Goal: Task Accomplishment & Management: Manage account settings

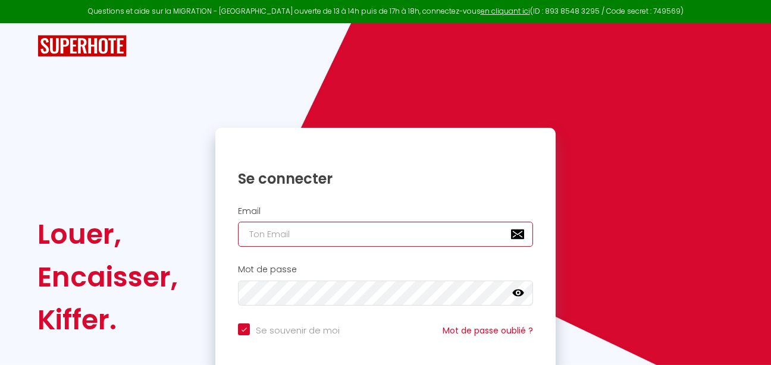
type input "Mouysset"
checkbox input "true"
click at [378, 240] on input "Mouysset" at bounding box center [385, 234] width 295 height 25
type input "[EMAIL_ADDRESS][DOMAIN_NAME]"
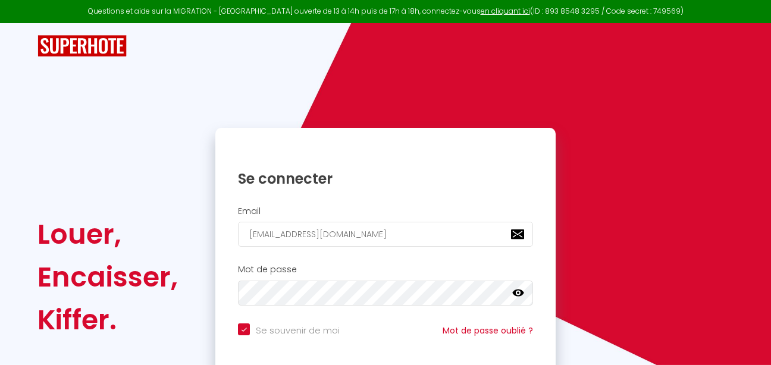
checkbox input "true"
type input "Mouysset"
checkbox input "true"
click at [265, 201] on div "Email Mouysset" at bounding box center [385, 230] width 340 height 59
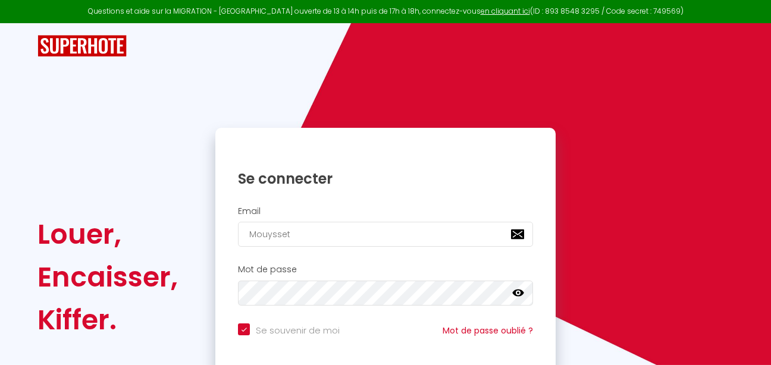
click at [265, 201] on div "Email Mouysset" at bounding box center [385, 230] width 340 height 59
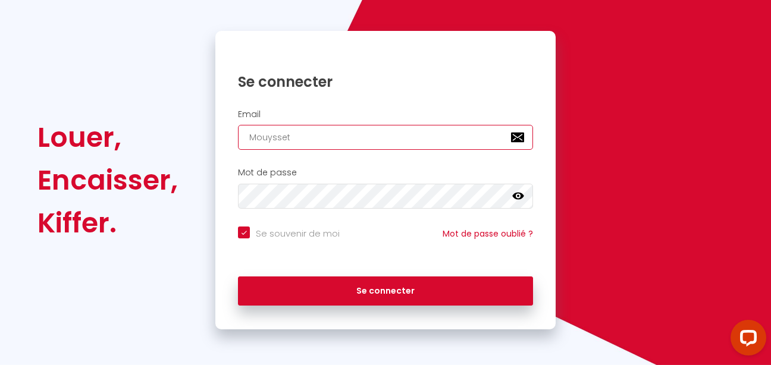
click at [300, 136] on input "Mouysset" at bounding box center [385, 137] width 295 height 25
type input "l"
checkbox input "true"
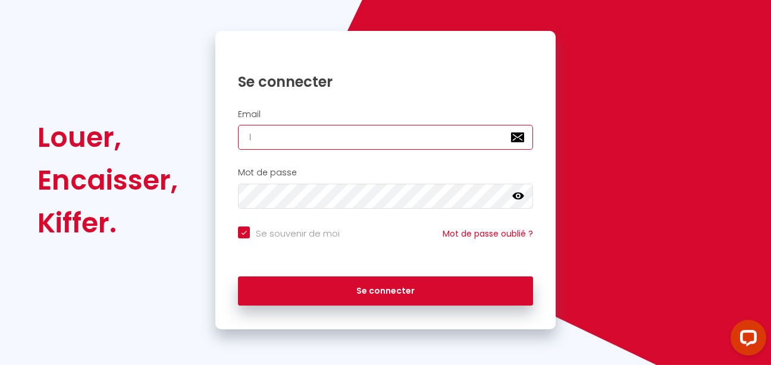
type input "[EMAIL_ADDRESS][DOMAIN_NAME]"
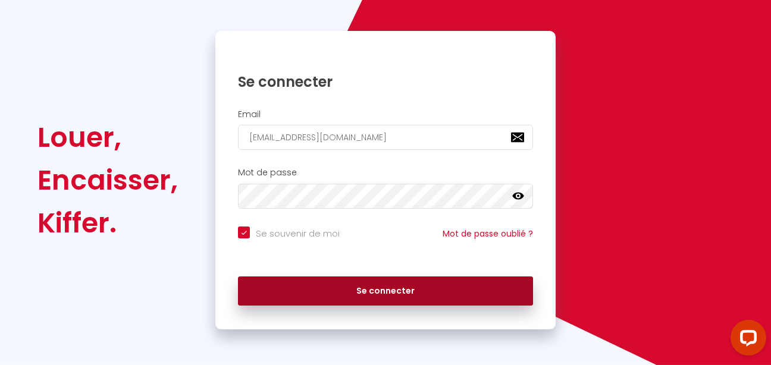
click at [349, 296] on button "Se connecter" at bounding box center [385, 292] width 295 height 30
checkbox input "true"
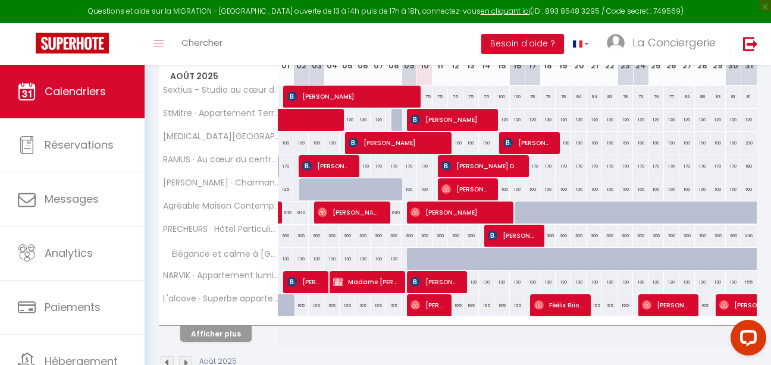
scroll to position [226, 0]
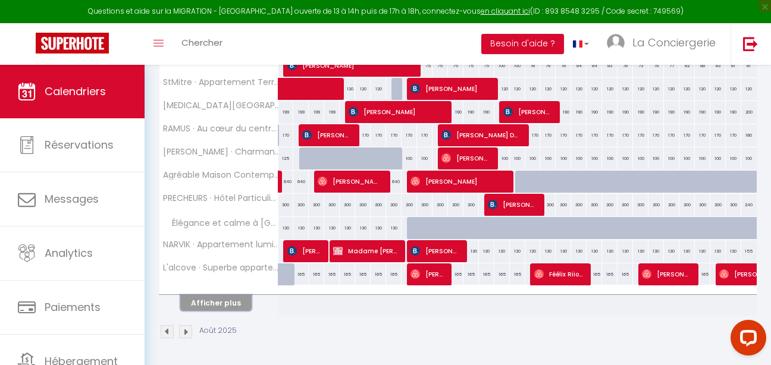
click at [214, 295] on button "Afficher plus" at bounding box center [215, 303] width 71 height 16
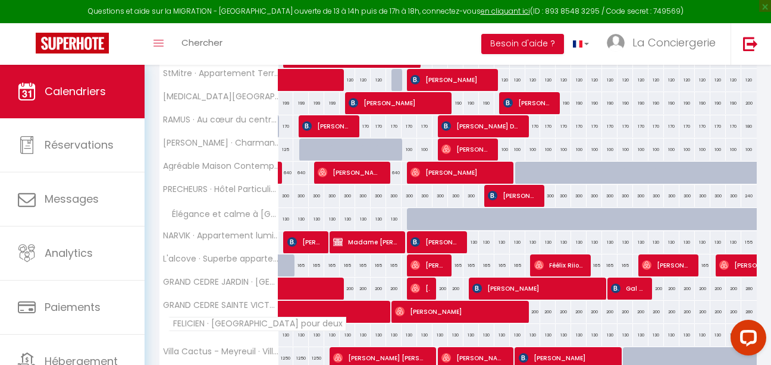
scroll to position [382, 0]
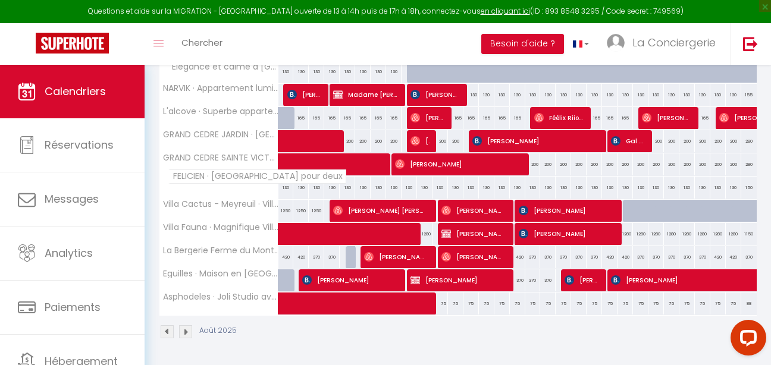
click at [170, 326] on img at bounding box center [167, 332] width 13 height 13
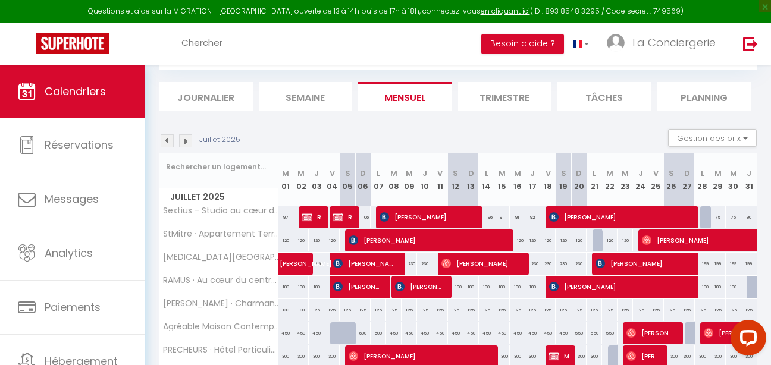
scroll to position [226, 0]
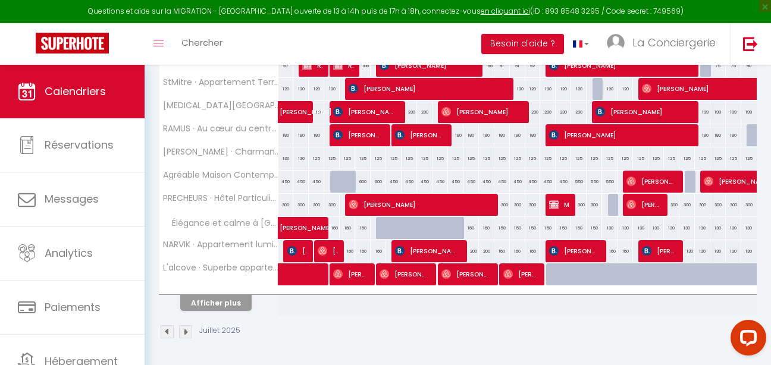
click at [170, 326] on img at bounding box center [167, 332] width 13 height 13
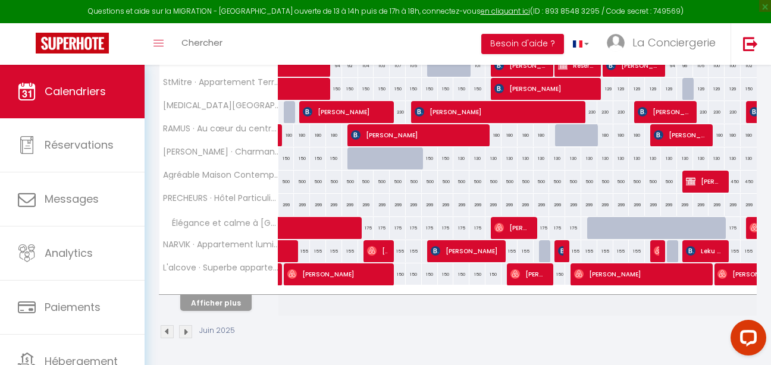
click at [188, 326] on img at bounding box center [185, 332] width 13 height 13
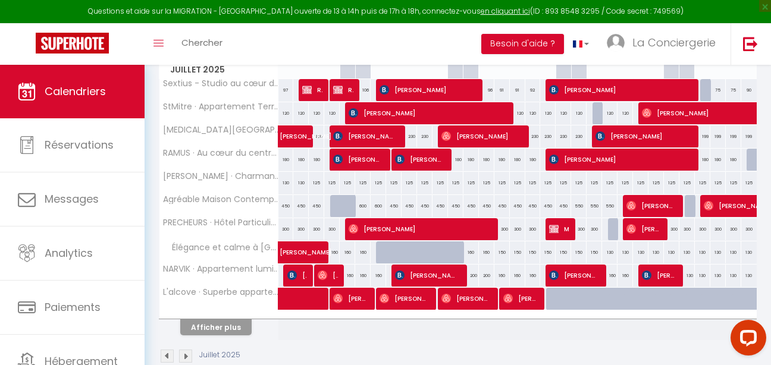
scroll to position [207, 0]
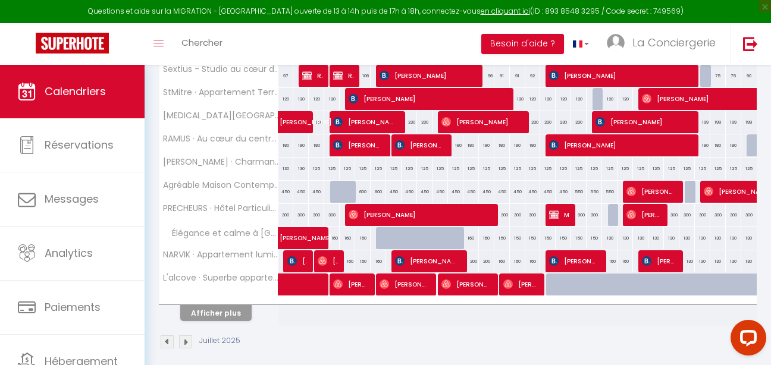
click at [187, 340] on img at bounding box center [185, 342] width 13 height 13
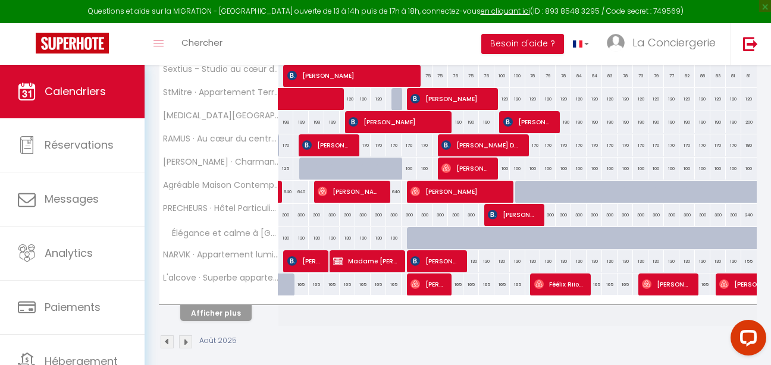
scroll to position [226, 0]
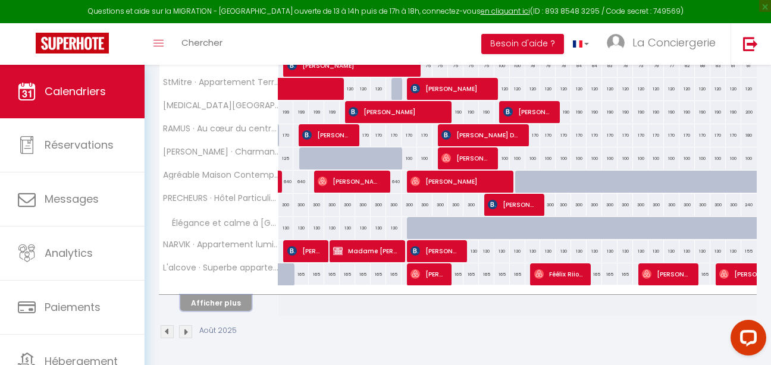
click at [224, 295] on button "Afficher plus" at bounding box center [215, 303] width 71 height 16
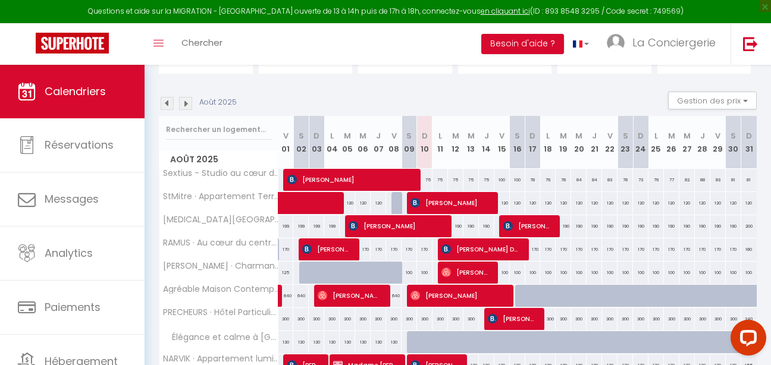
scroll to position [102, 0]
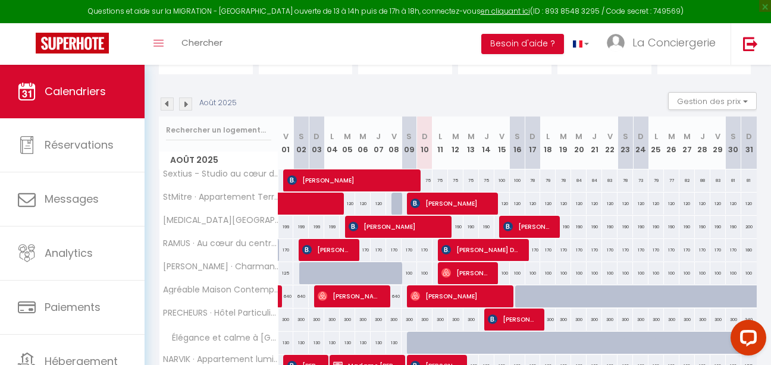
click at [167, 110] on img at bounding box center [167, 104] width 13 height 13
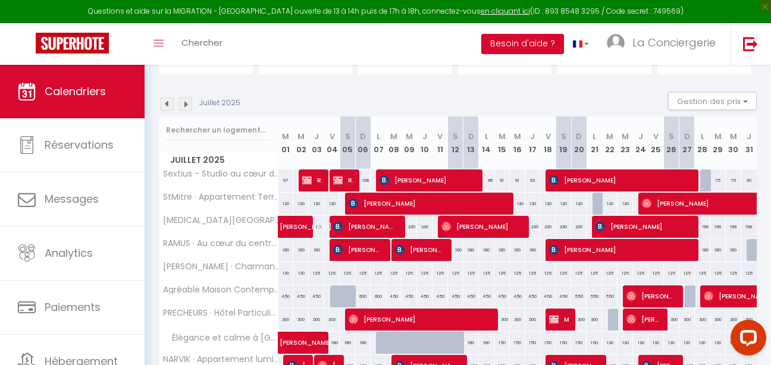
scroll to position [226, 0]
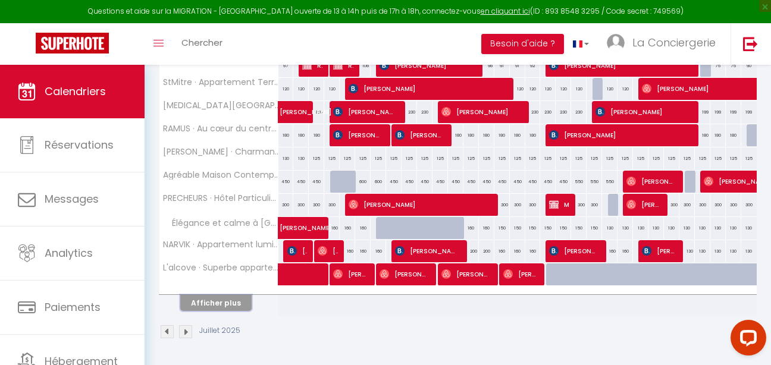
click at [240, 295] on button "Afficher plus" at bounding box center [215, 303] width 71 height 16
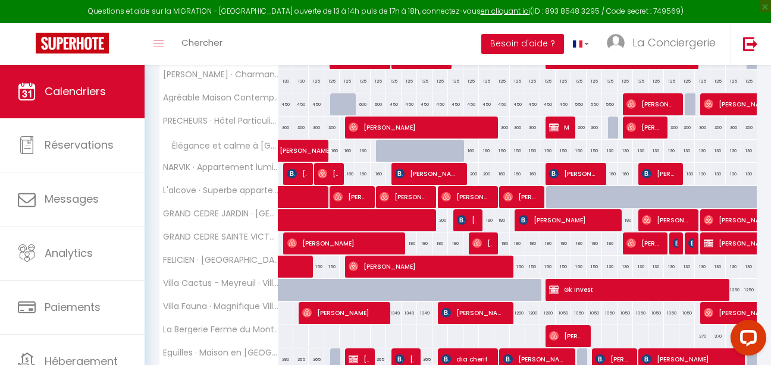
scroll to position [278, 0]
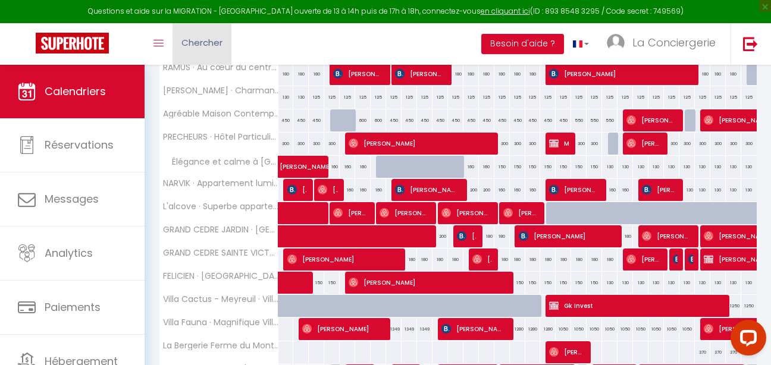
click at [183, 43] on span "Chercher" at bounding box center [202, 42] width 41 height 12
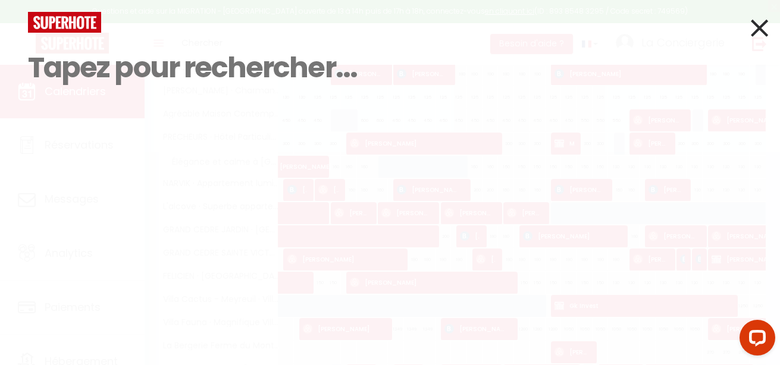
click at [754, 31] on icon at bounding box center [759, 28] width 17 height 30
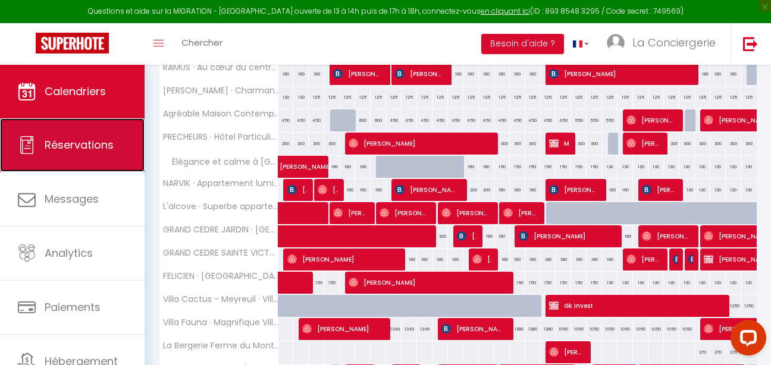
click at [87, 154] on link "Réservations" at bounding box center [72, 145] width 145 height 54
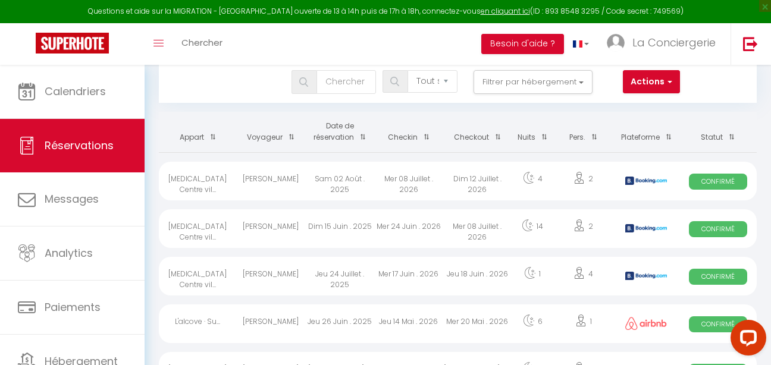
scroll to position [79, 0]
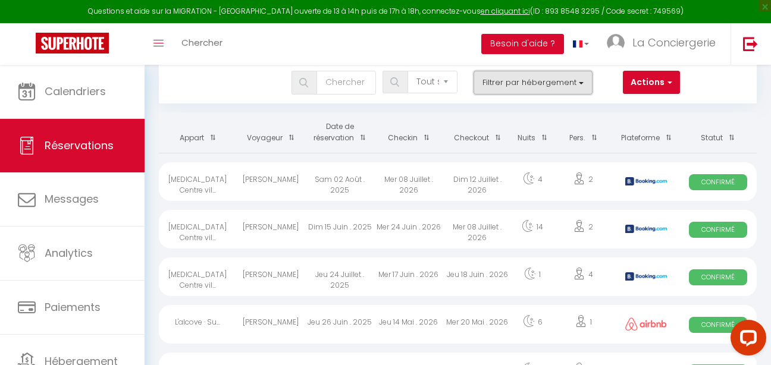
click at [510, 83] on button "Filtrer par hébergement" at bounding box center [533, 83] width 119 height 24
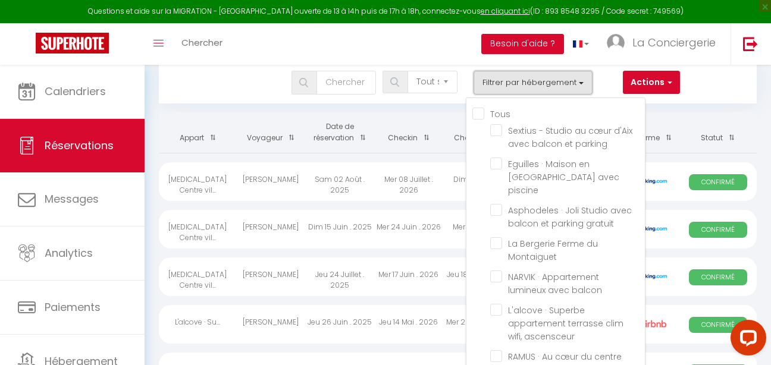
drag, startPoint x: 510, startPoint y: 83, endPoint x: 439, endPoint y: 86, distance: 71.5
click at [439, 86] on div "Tous les statuts Annulé Confirmé Non Confirmé Tout sauf annulé No Show Request …" at bounding box center [433, 83] width 546 height 24
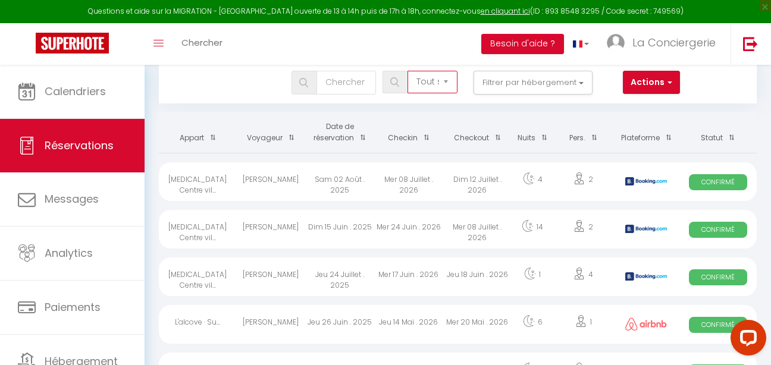
click at [439, 86] on select "Tous les statuts Annulé Confirmé Non Confirmé Tout sauf annulé No Show Request" at bounding box center [433, 82] width 51 height 23
select select "cancelled"
click at [408, 71] on select "Tous les statuts Annulé Confirmé Non Confirmé Tout sauf annulé No Show Request" at bounding box center [433, 82] width 51 height 23
checkbox input "false"
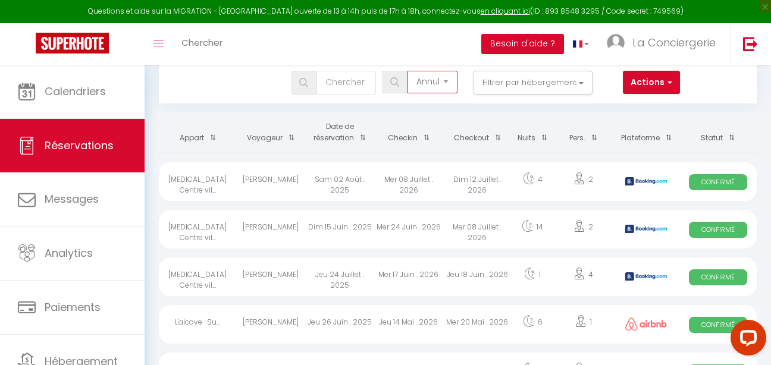
checkbox input "false"
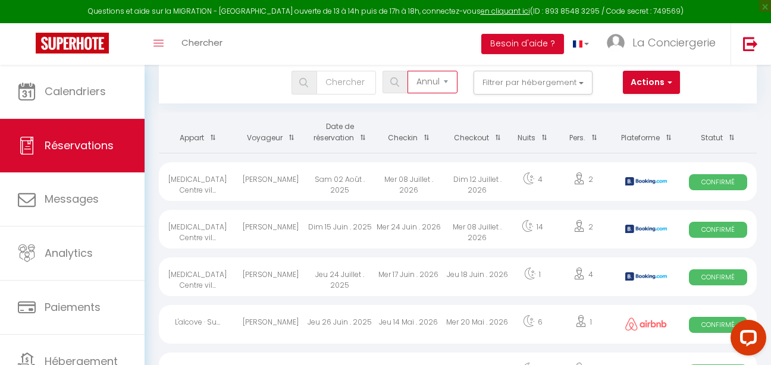
checkbox input "false"
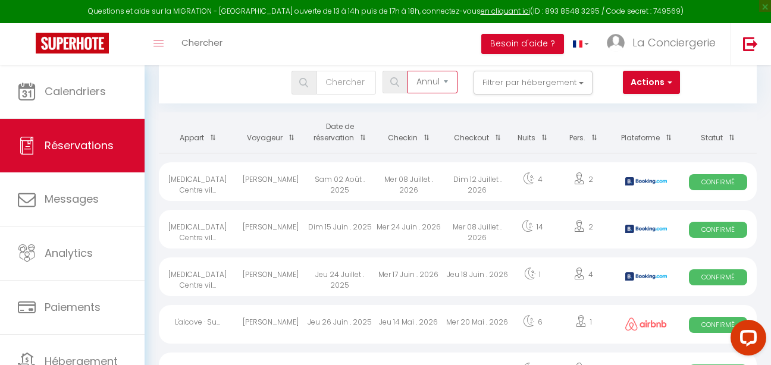
checkbox input "false"
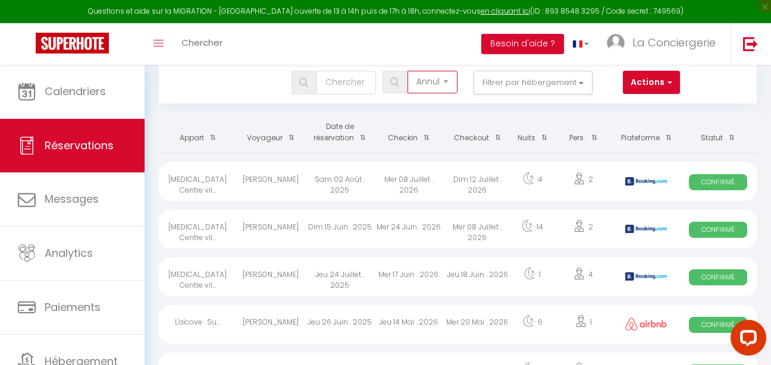
checkbox input "false"
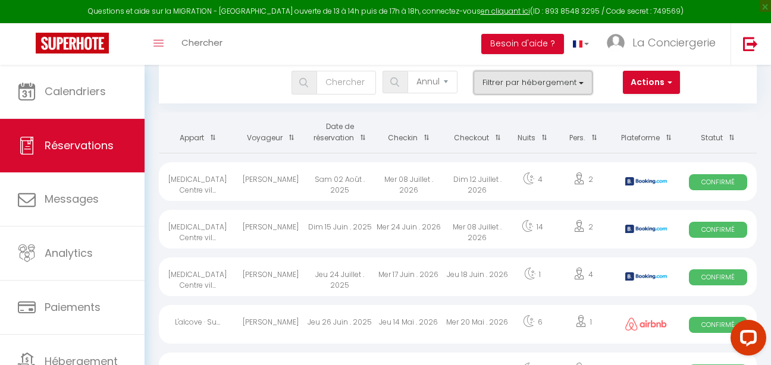
checkbox input "false"
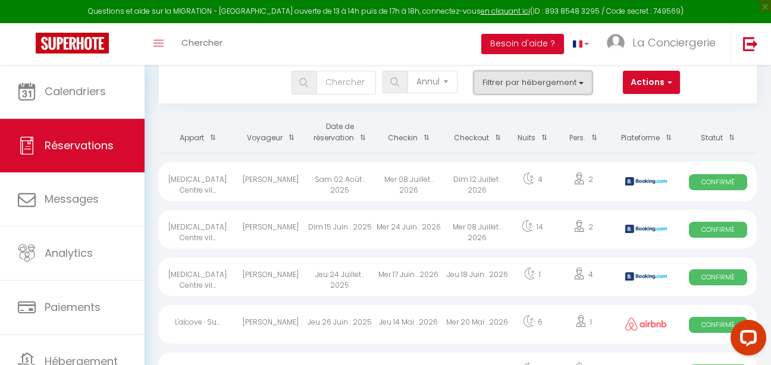
checkbox input "false"
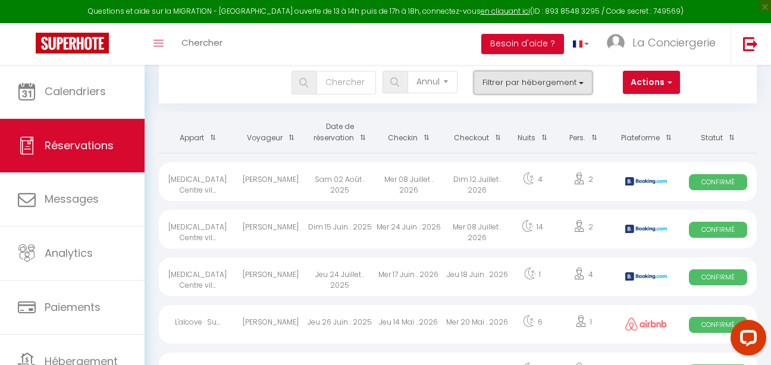
checkbox input "false"
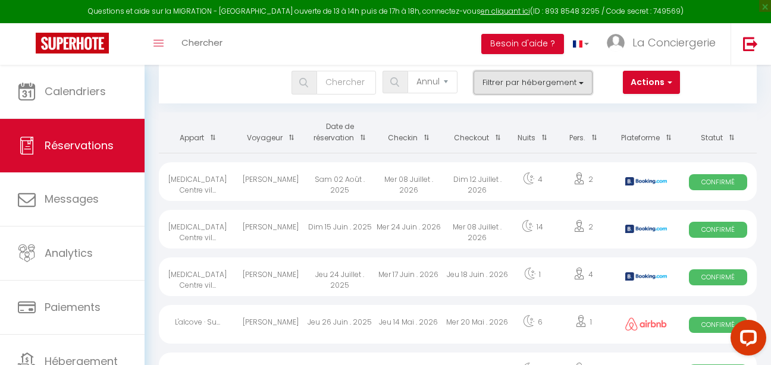
checkbox input "false"
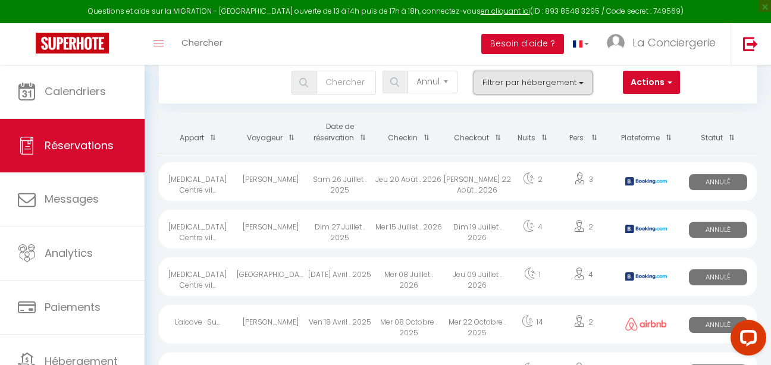
click at [514, 86] on button "Filtrer par hébergement" at bounding box center [533, 83] width 119 height 24
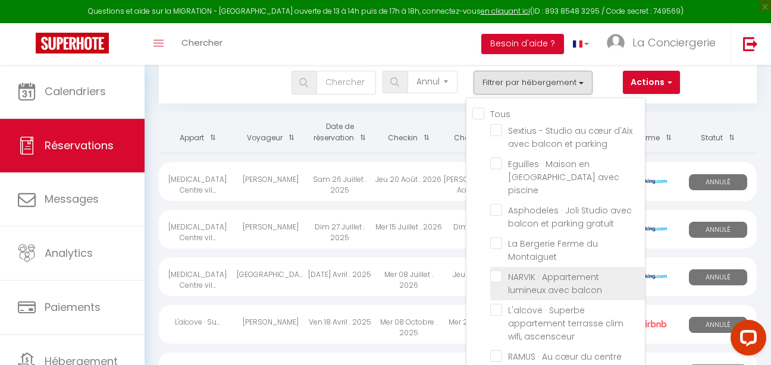
click at [501, 271] on input "NARVIK · Appartement lumineux avec balcon" at bounding box center [567, 277] width 155 height 12
checkbox input "true"
checkbox input "false"
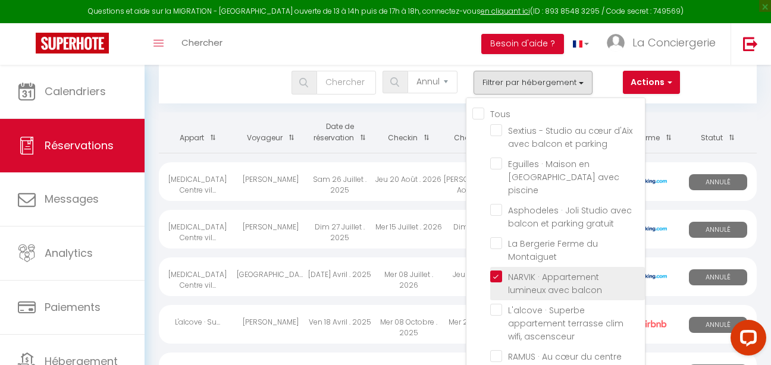
checkbox input "false"
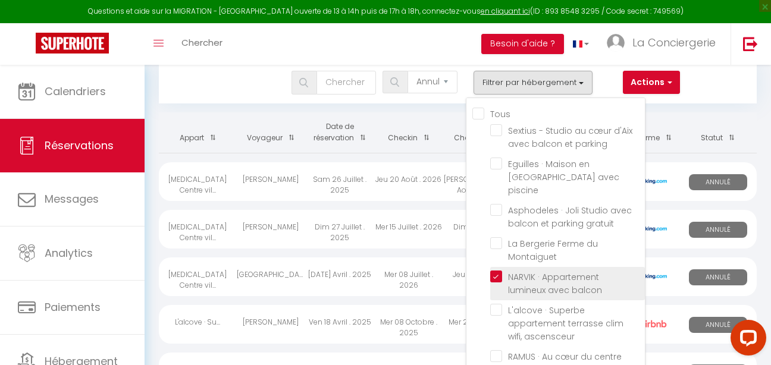
checkbox input "false"
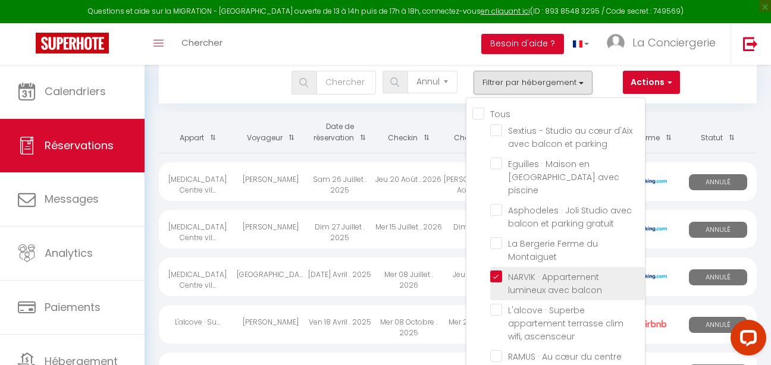
checkbox input "false"
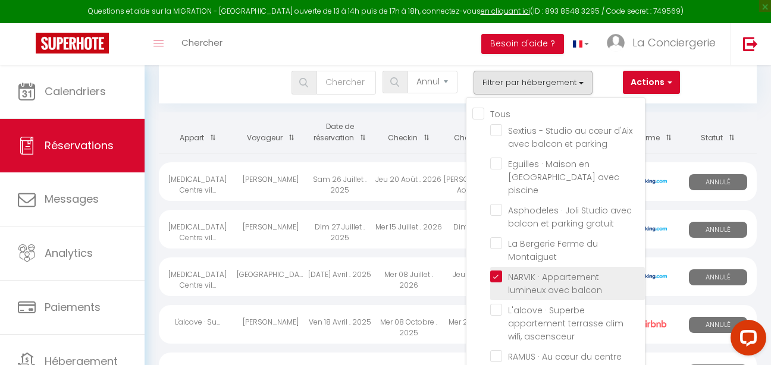
checkbox input "false"
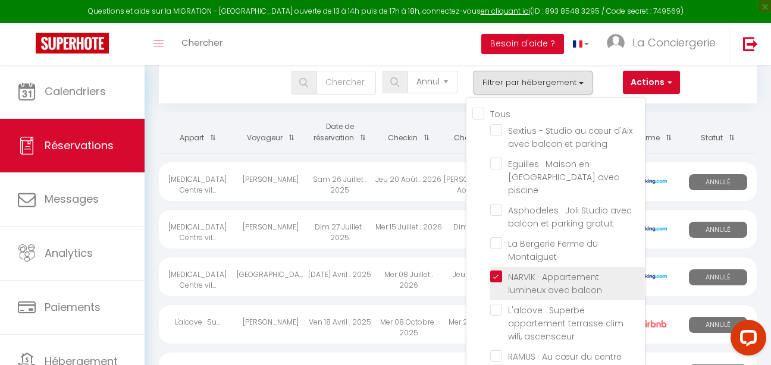
checkbox input "false"
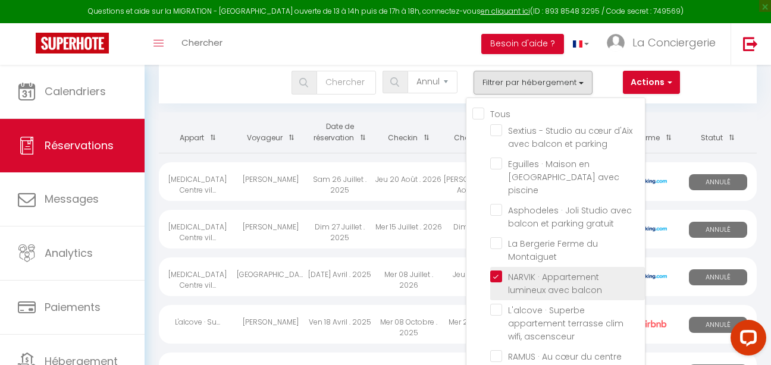
checkbox input "false"
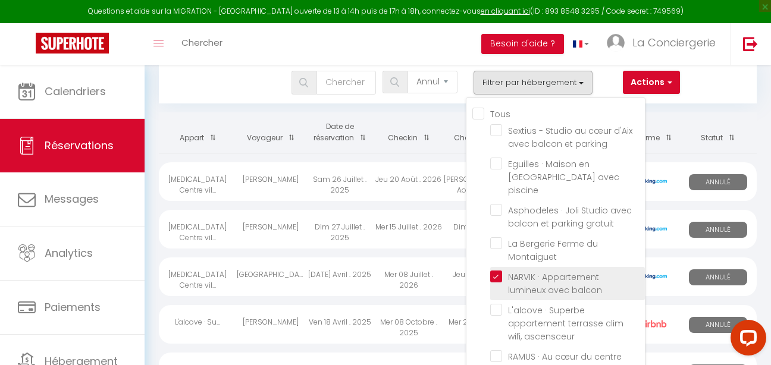
checkbox input "false"
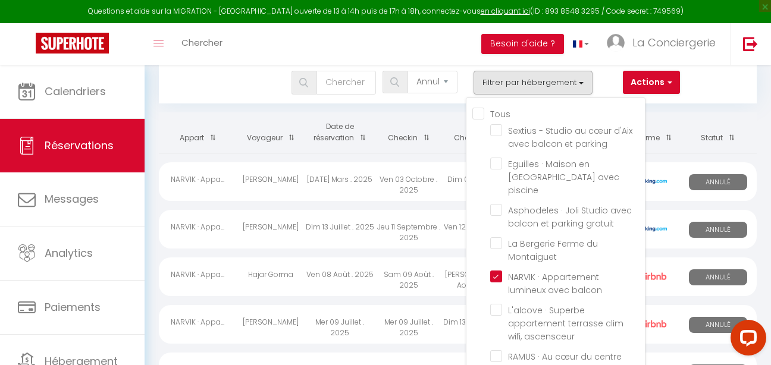
click at [699, 85] on div "Actions Nouvelle Réservation Exporter les réservations Importer les réservations" at bounding box center [660, 83] width 91 height 24
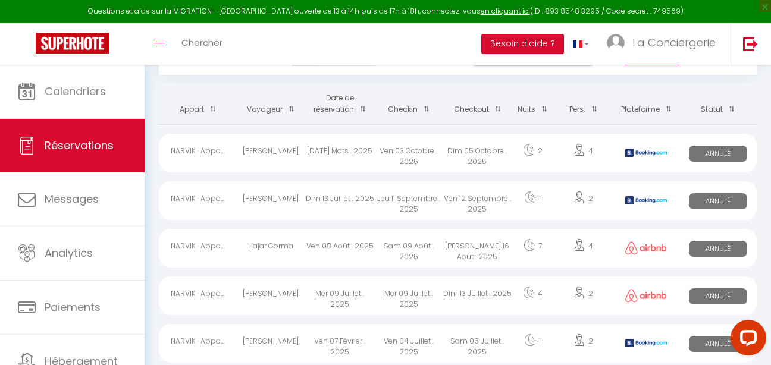
scroll to position [108, 0]
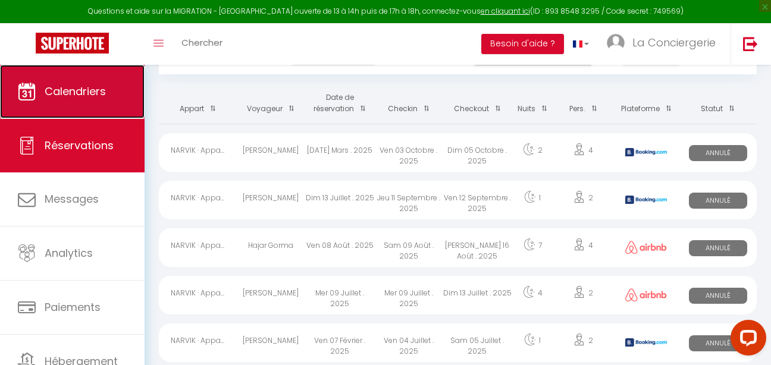
click at [111, 96] on link "Calendriers" at bounding box center [72, 92] width 145 height 54
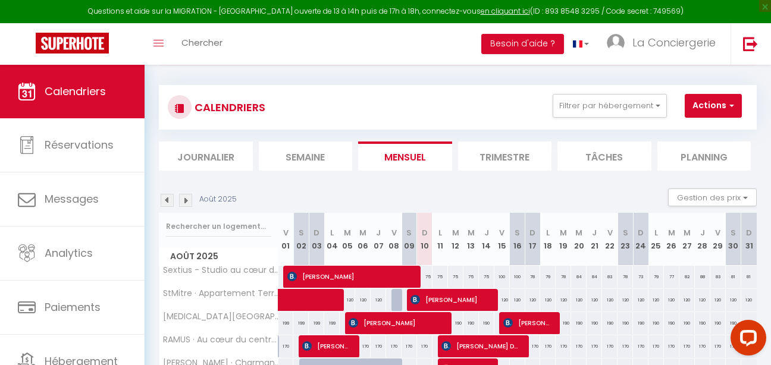
scroll to position [52, 0]
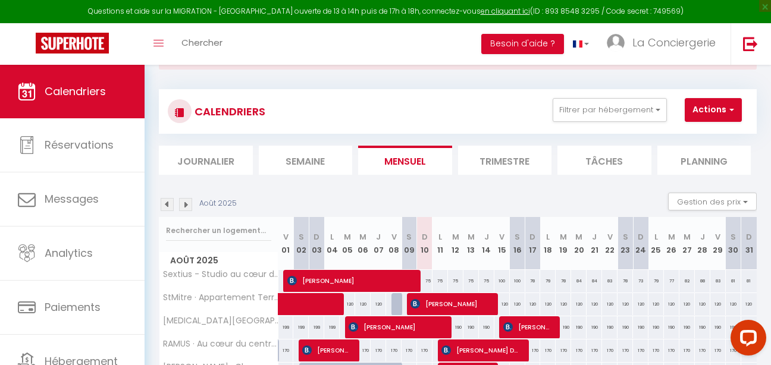
click at [167, 203] on img at bounding box center [167, 204] width 13 height 13
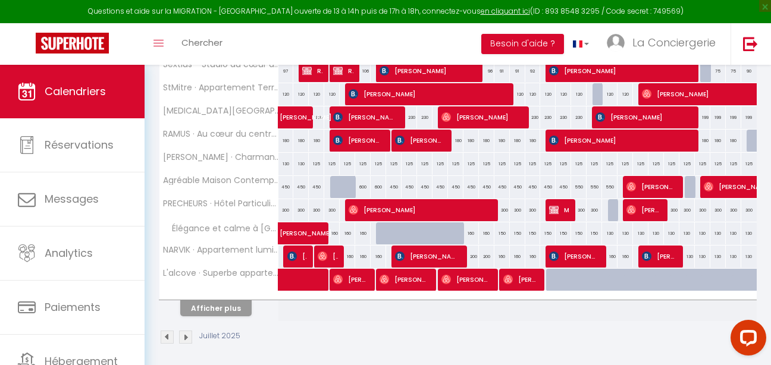
scroll to position [250, 0]
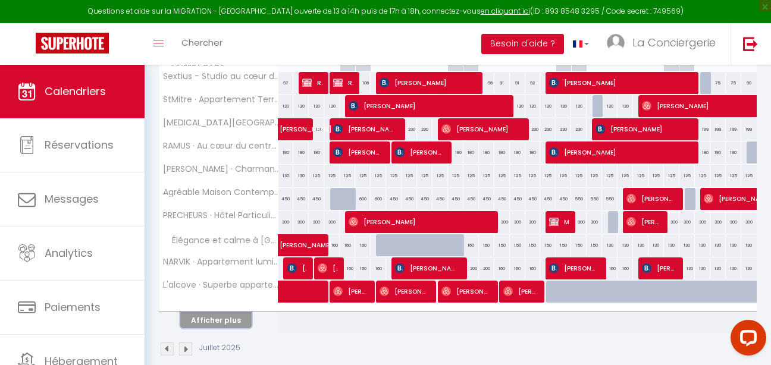
click at [218, 319] on button "Afficher plus" at bounding box center [215, 320] width 71 height 16
select select
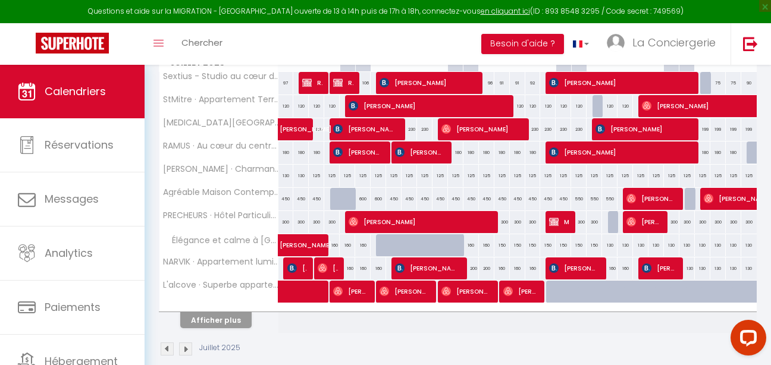
select select
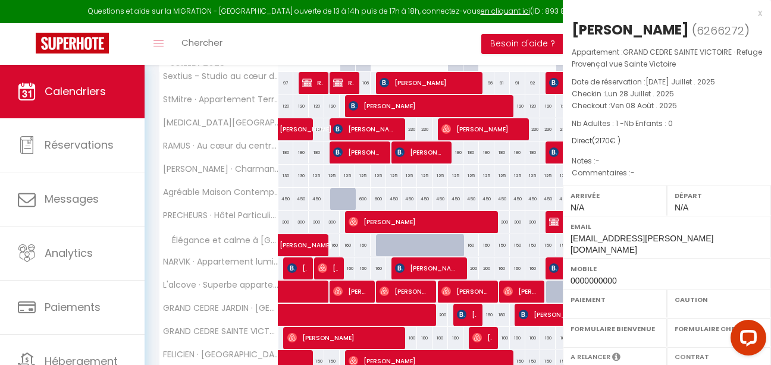
select select "OK"
select select "KO"
select select "0"
select select "1"
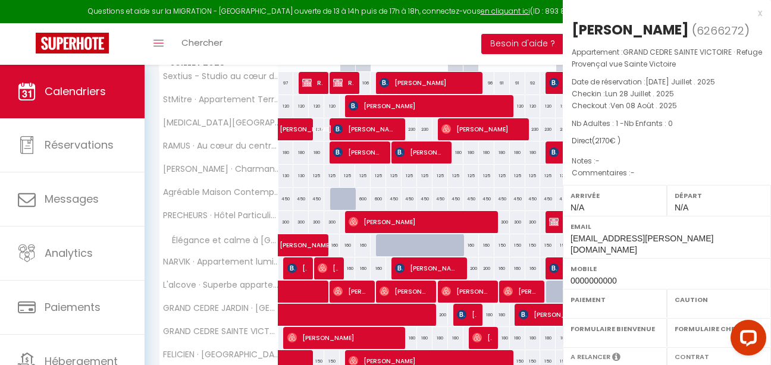
select select
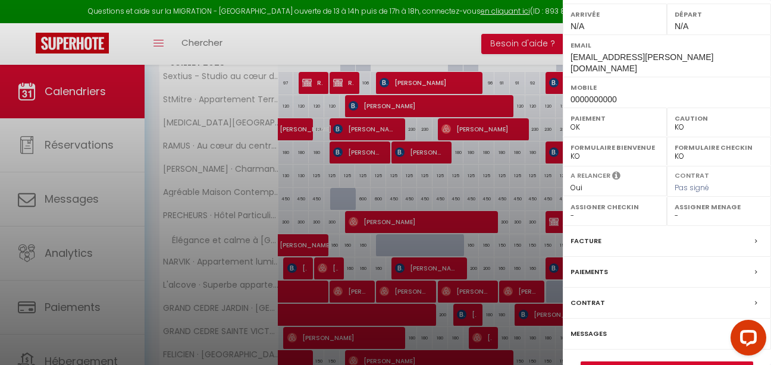
scroll to position [190, 0]
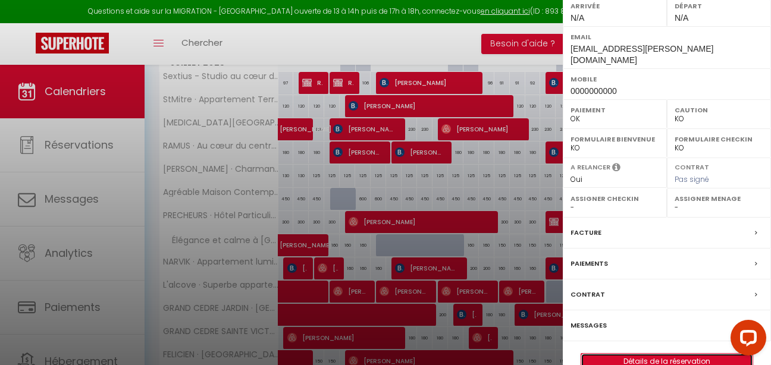
click at [679, 354] on link "Détails de la réservation" at bounding box center [667, 361] width 171 height 15
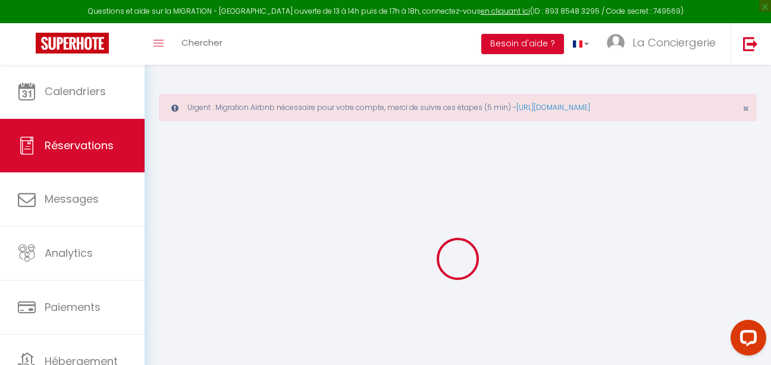
select select
checkbox input "false"
select select
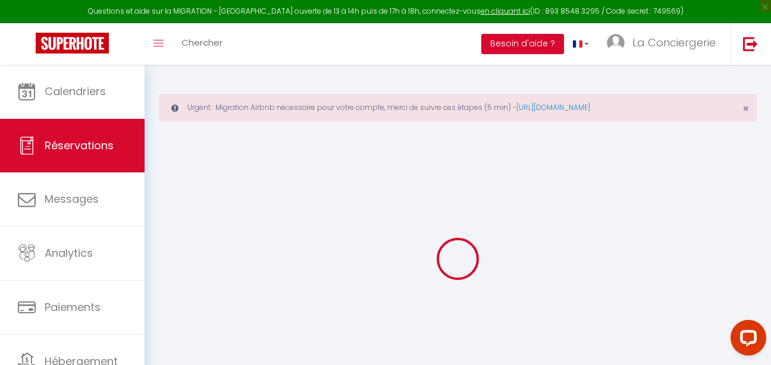
checkbox input "false"
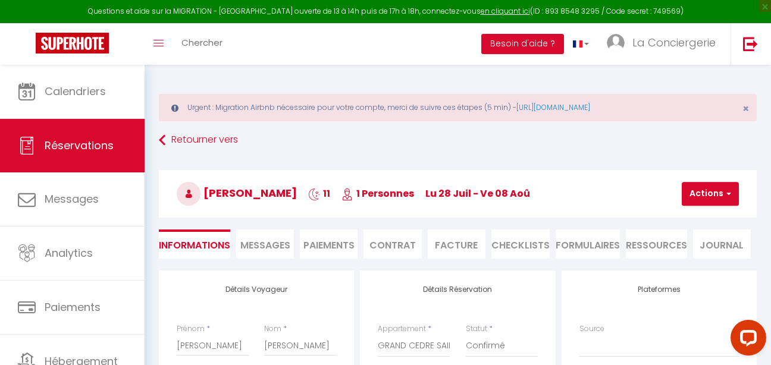
type input "50"
select select
checkbox input "false"
select select
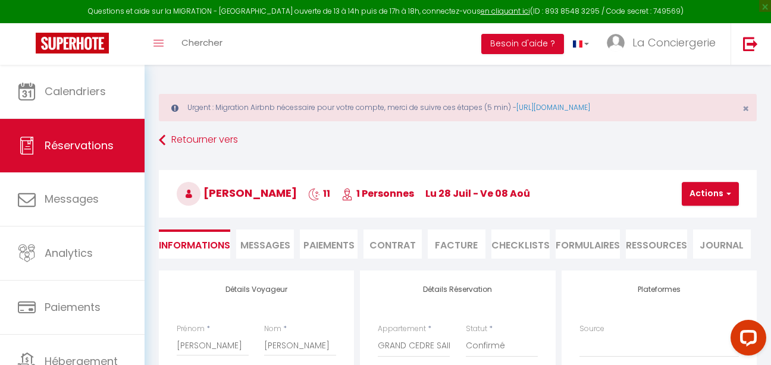
select select
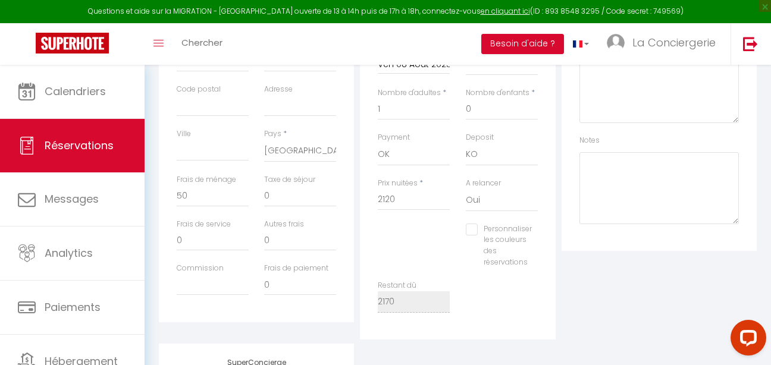
scroll to position [373, 0]
click at [418, 200] on input "2120" at bounding box center [414, 200] width 72 height 21
type input "212"
select select
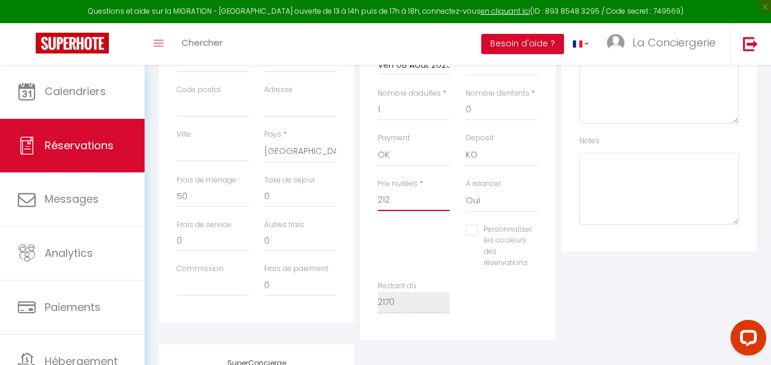
type input "21"
checkbox input "false"
select select
checkbox input "false"
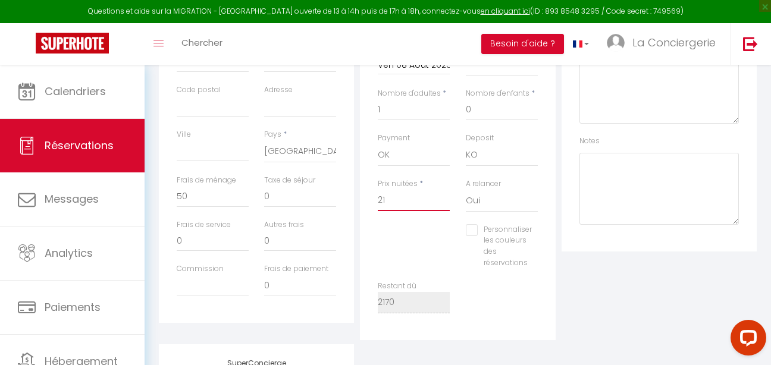
type input "2"
select select
checkbox input "false"
select select
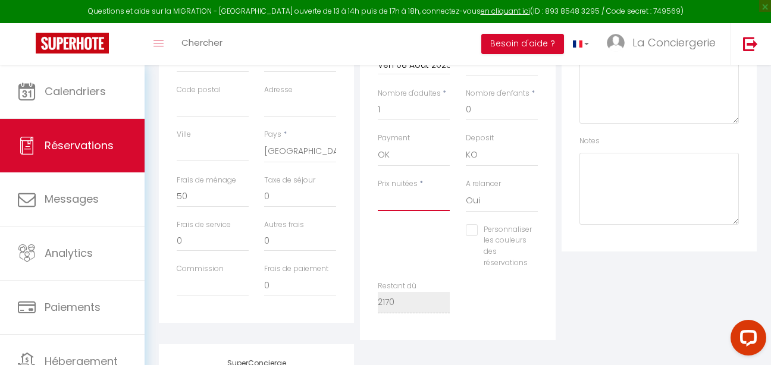
select select
checkbox input "false"
type input "5"
select select
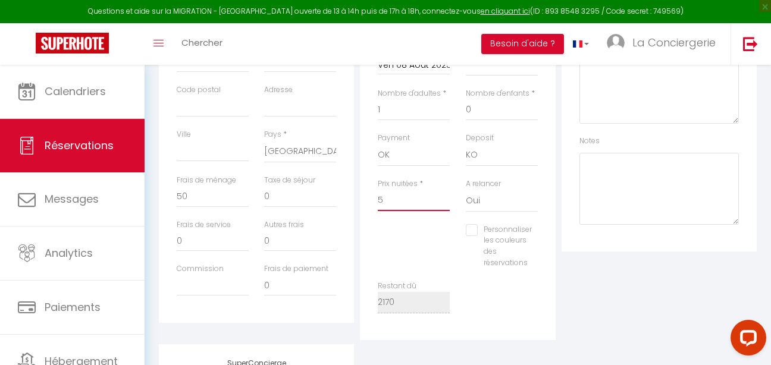
checkbox input "false"
type input "50"
select select
checkbox input "false"
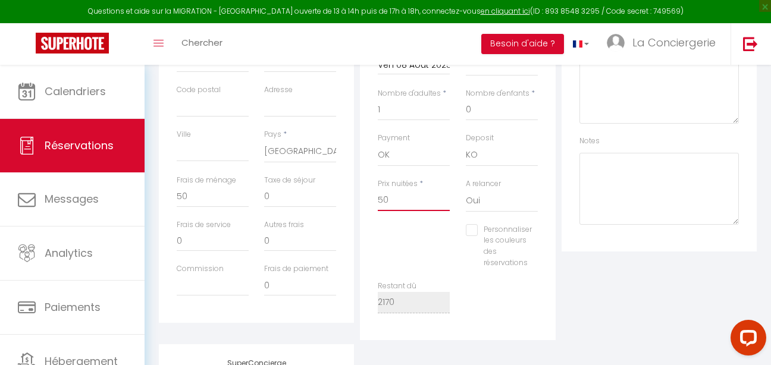
type input "5"
select select
checkbox input "false"
select select
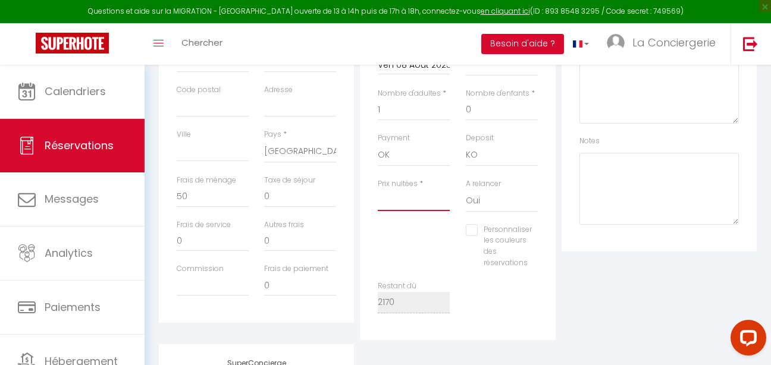
select select
checkbox input "false"
type input "0"
select select
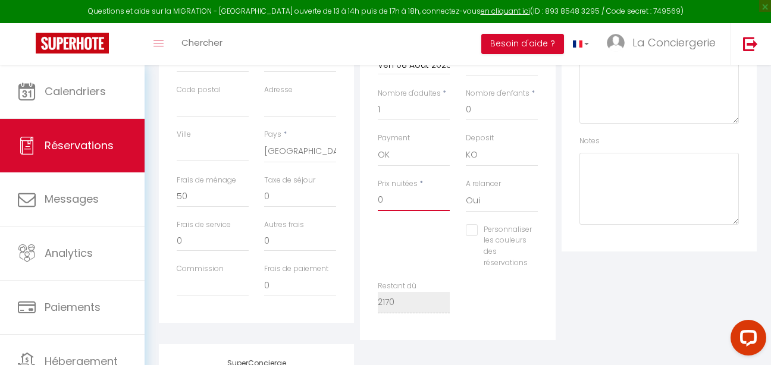
checkbox input "false"
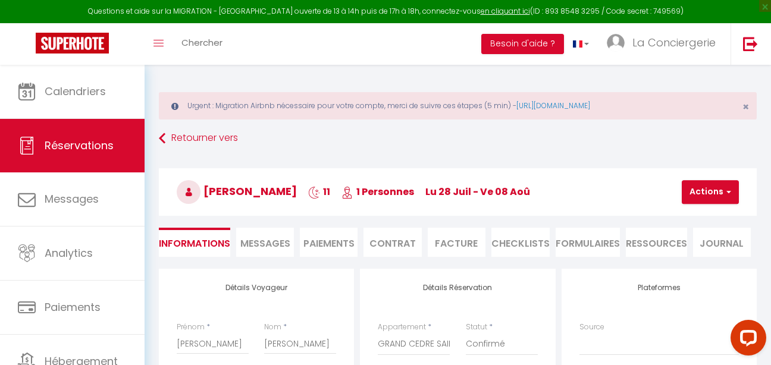
scroll to position [0, 0]
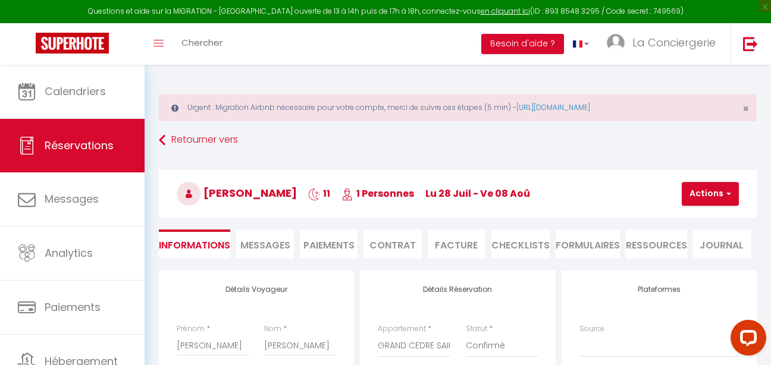
type input "0"
select select
checkbox input "false"
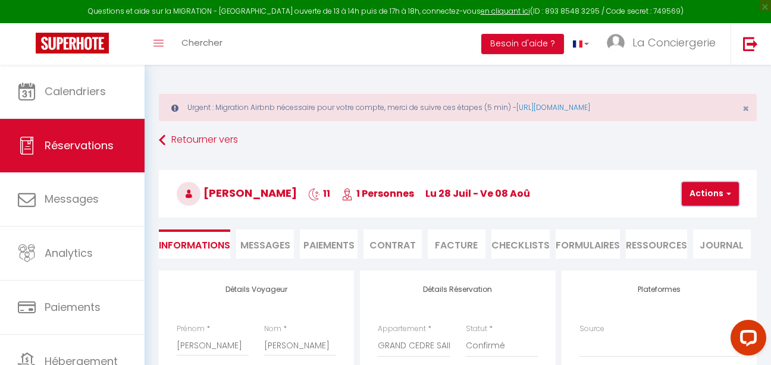
click at [711, 192] on button "Actions" at bounding box center [710, 194] width 57 height 24
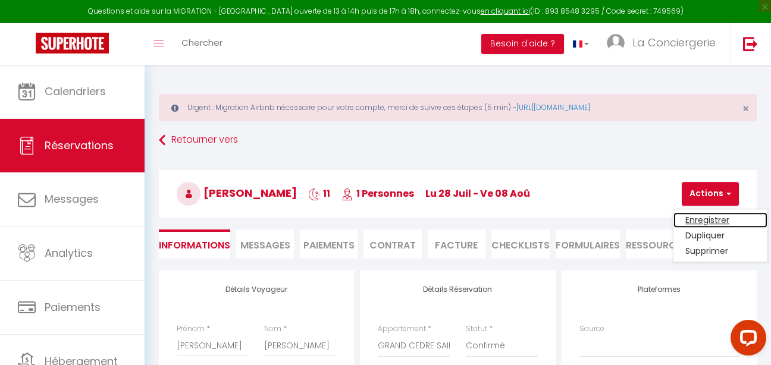
click at [693, 226] on link "Enregistrer" at bounding box center [721, 219] width 94 height 15
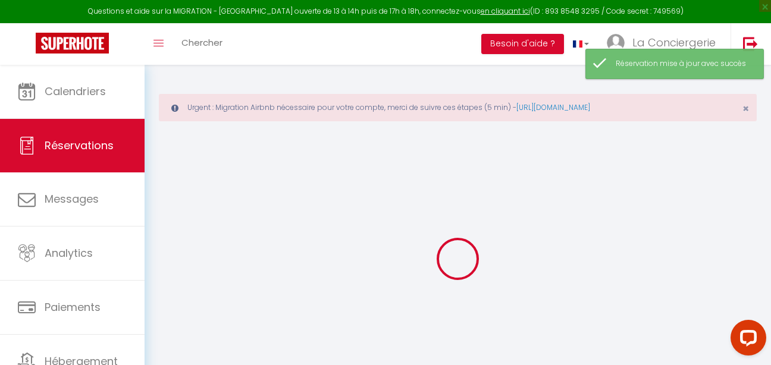
select select "cancelled"
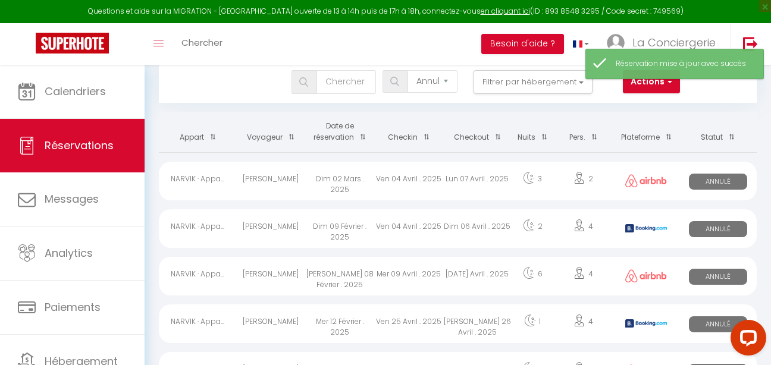
scroll to position [80, 0]
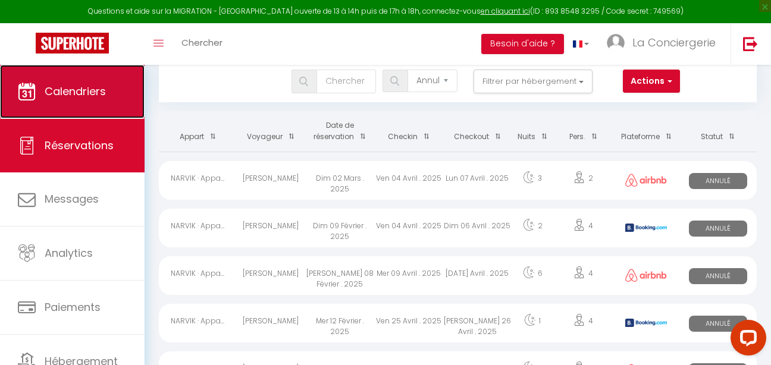
click at [101, 78] on link "Calendriers" at bounding box center [72, 92] width 145 height 54
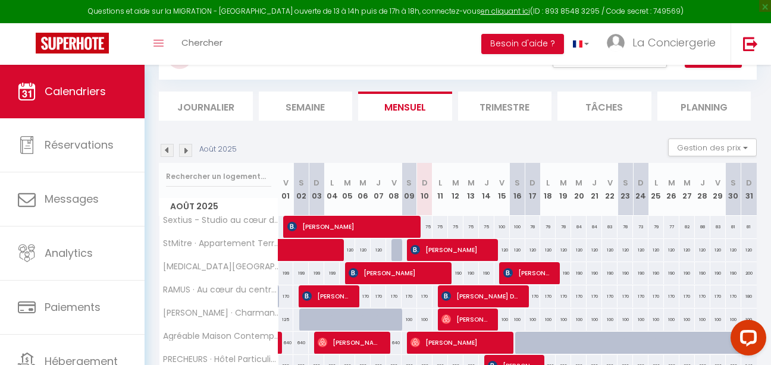
scroll to position [214, 0]
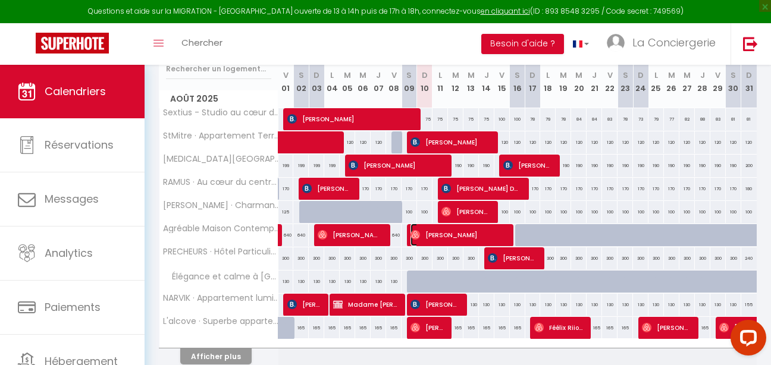
click at [447, 237] on span "[PERSON_NAME]" at bounding box center [458, 235] width 94 height 23
select select "OK"
select select "0"
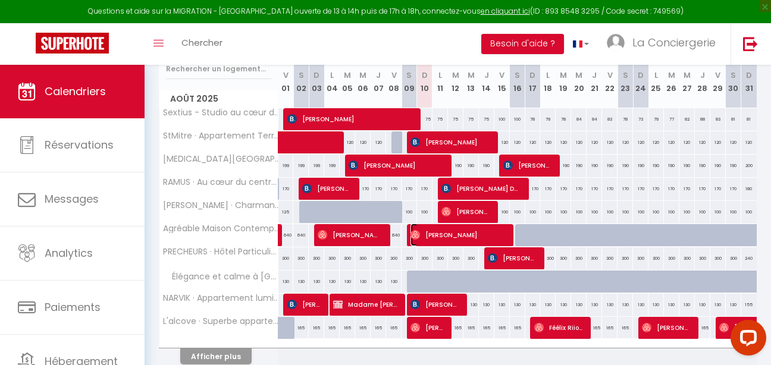
select select "1"
select select
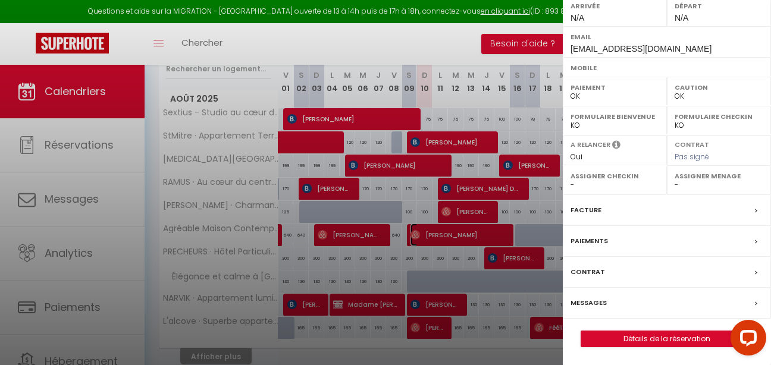
scroll to position [260, 0]
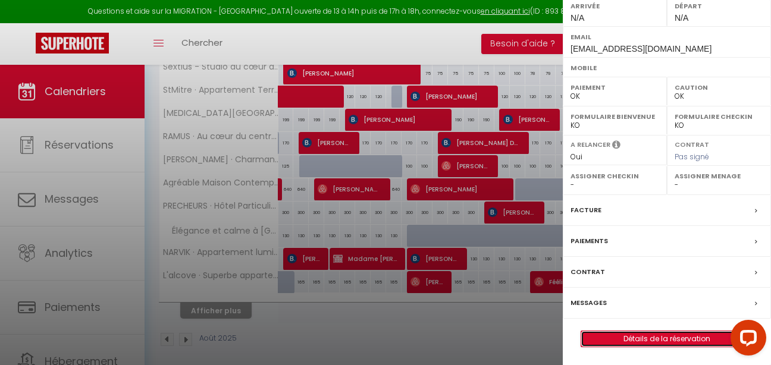
click at [627, 339] on link "Détails de la réservation" at bounding box center [667, 339] width 171 height 15
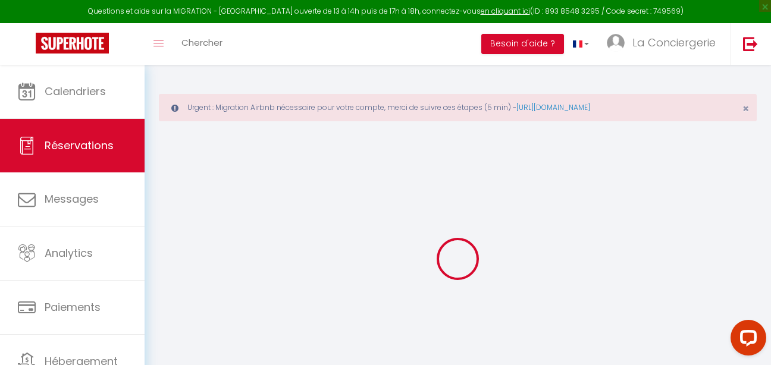
type input "Carine"
type input "[PERSON_NAME]"
type input "[EMAIL_ADDRESS][DOMAIN_NAME]"
select select "FR"
type input "98.23"
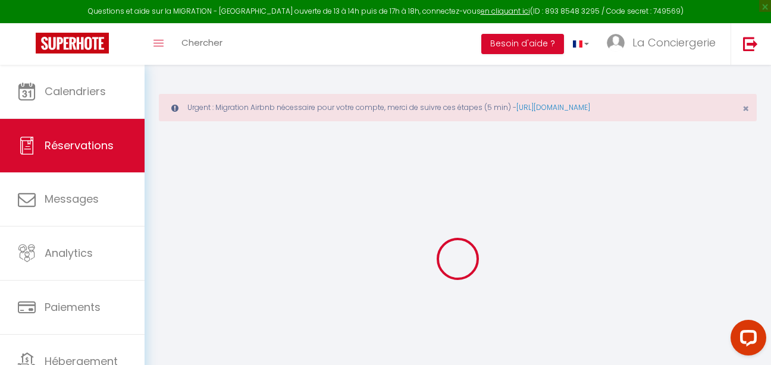
select select "47983"
select select "1"
select select
type input "4"
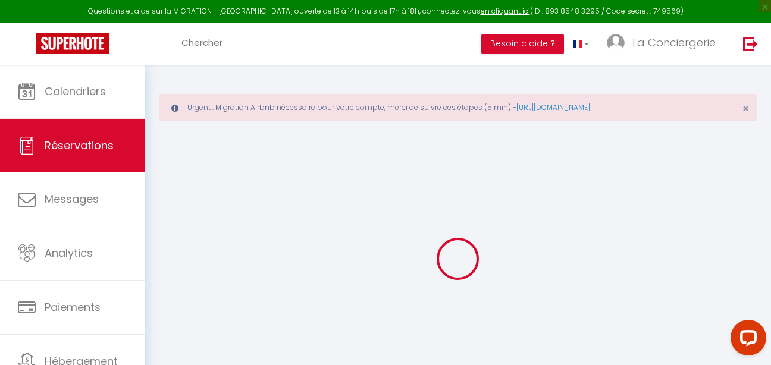
type input "3"
select select "12"
select select
type input "2548.8"
checkbox input "false"
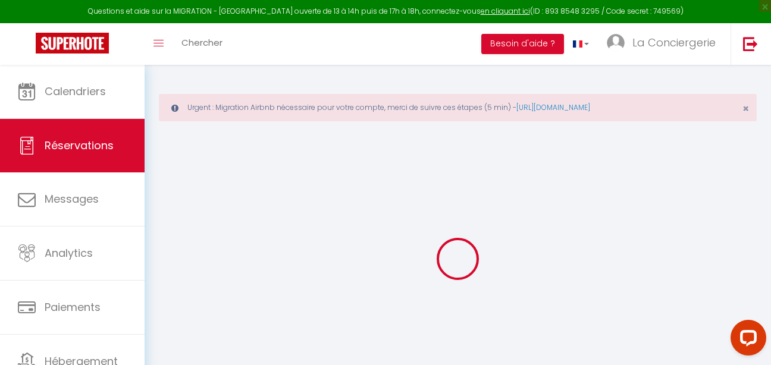
type input "0"
select select "1"
type input "0"
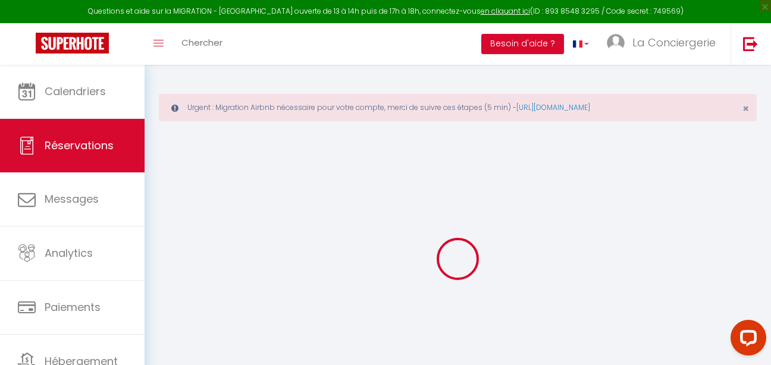
select select
select select "15"
checkbox input "false"
select select
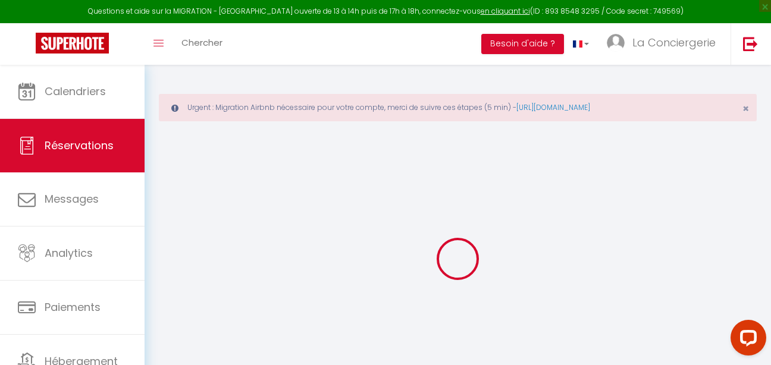
select select
checkbox input "false"
select select
checkbox input "false"
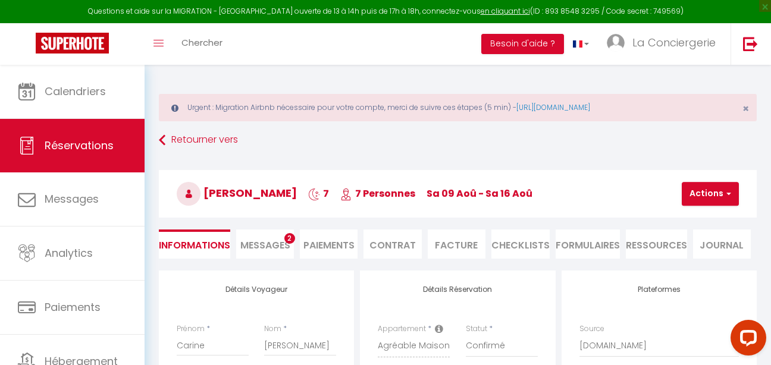
type input "180"
type input "104.86"
select select
checkbox input "false"
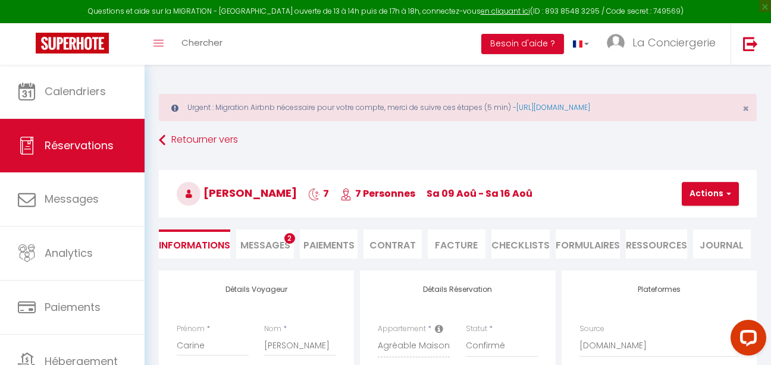
select select
click at [247, 245] on span "Messages" at bounding box center [265, 246] width 50 height 14
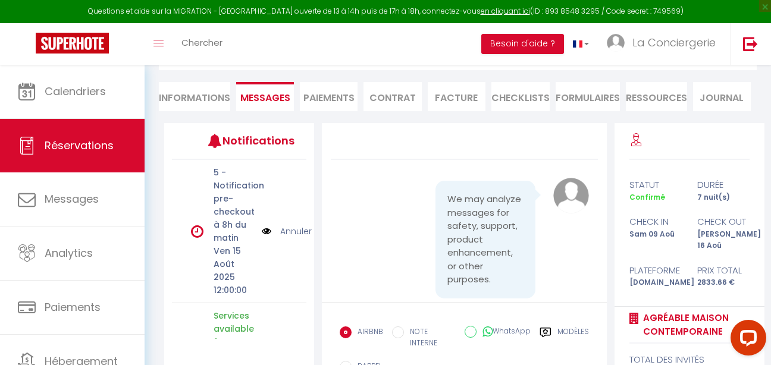
scroll to position [148, 0]
click at [211, 93] on li "Informations" at bounding box center [194, 96] width 71 height 29
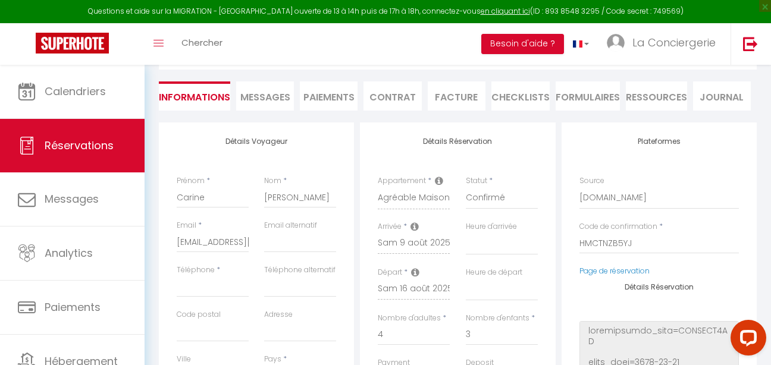
select select
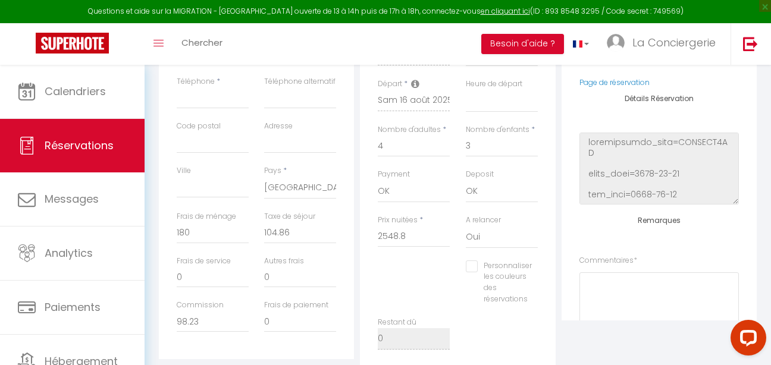
scroll to position [337, 0]
select select
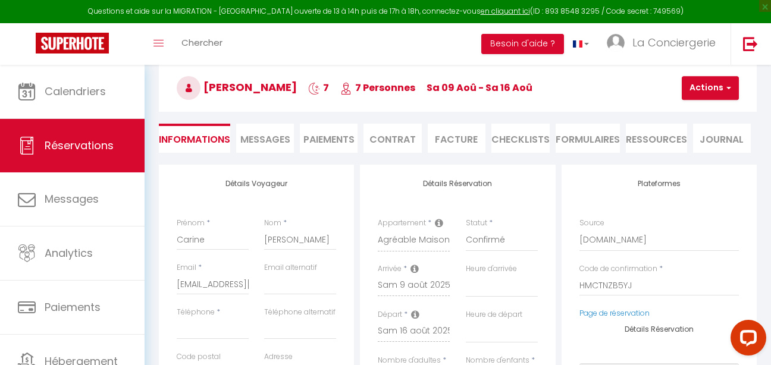
scroll to position [105, 0]
click at [397, 143] on li "Contrat" at bounding box center [393, 138] width 58 height 29
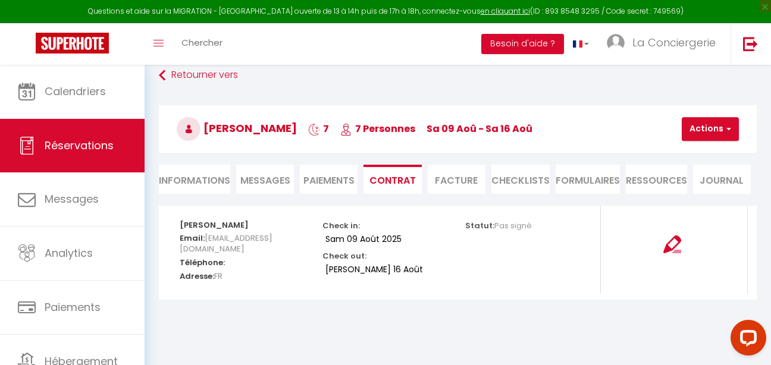
scroll to position [65, 0]
click at [673, 252] on img at bounding box center [673, 245] width 18 height 18
click at [708, 121] on button "Actions" at bounding box center [710, 129] width 57 height 24
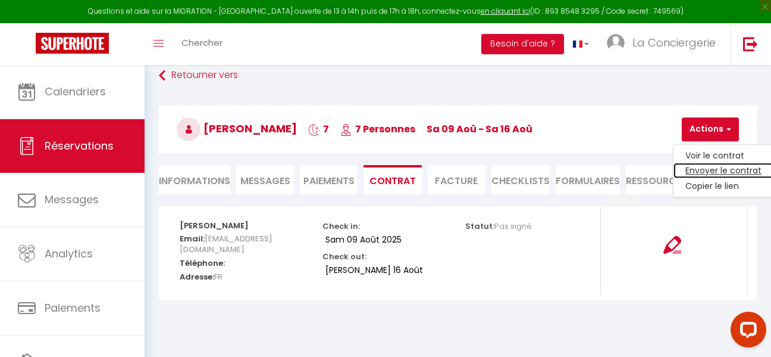
click at [711, 171] on link "Envoyer le contrat" at bounding box center [724, 170] width 100 height 15
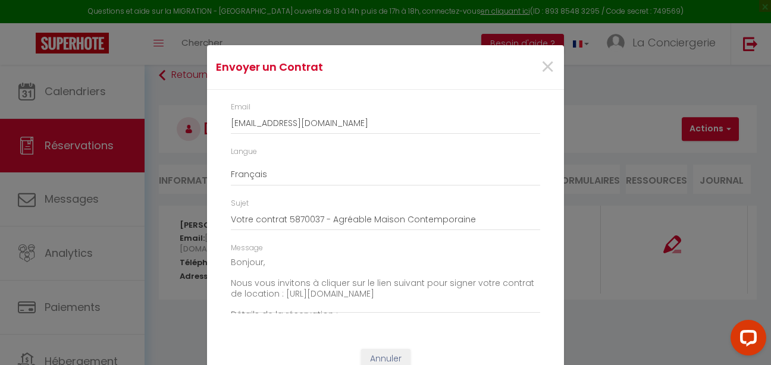
scroll to position [38, 0]
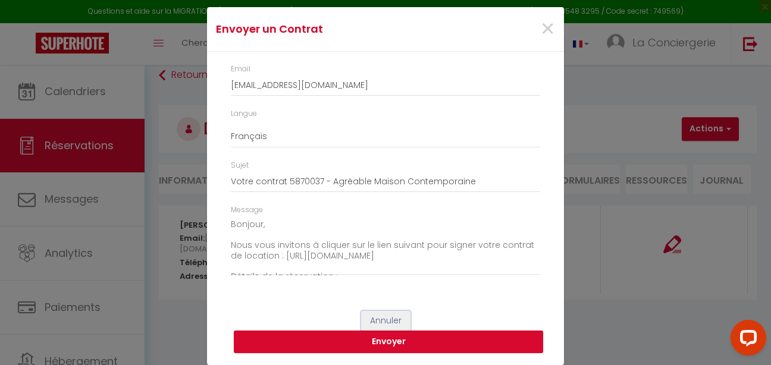
click at [382, 318] on button "Annuler" at bounding box center [385, 321] width 49 height 20
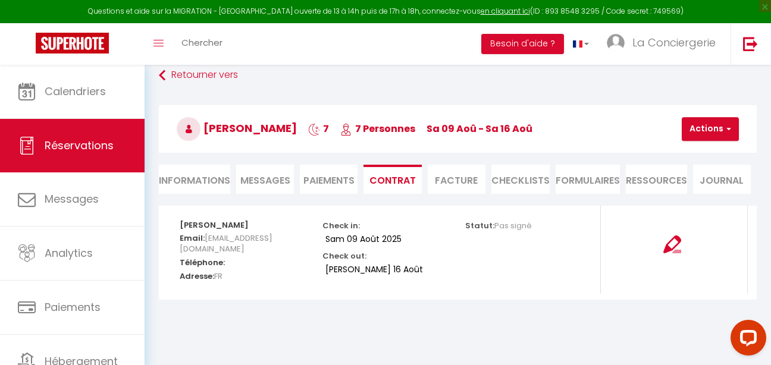
click at [686, 245] on div at bounding box center [672, 237] width 127 height 33
click at [677, 248] on img at bounding box center [673, 245] width 18 height 18
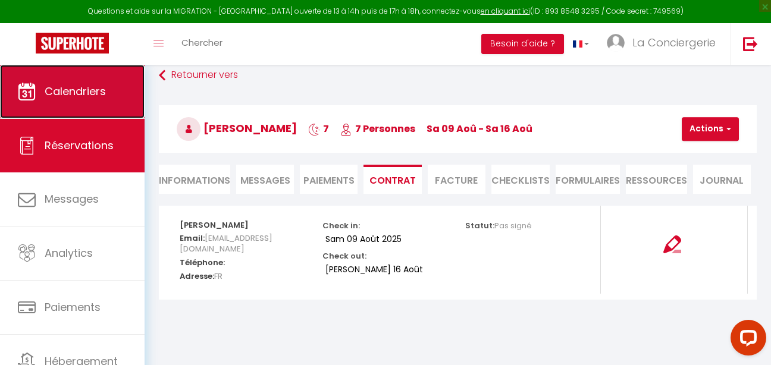
click at [84, 105] on link "Calendriers" at bounding box center [72, 92] width 145 height 54
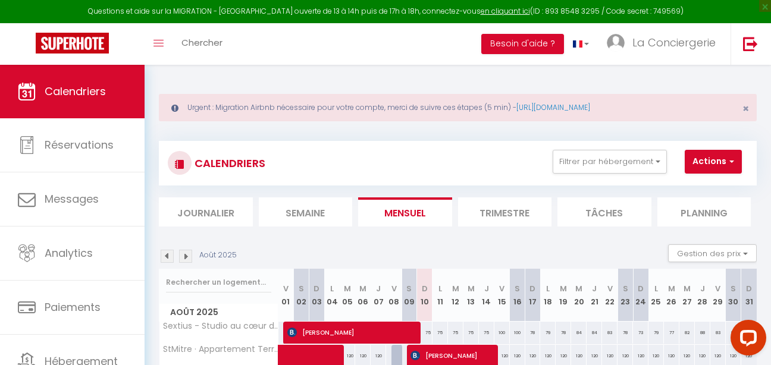
scroll to position [276, 0]
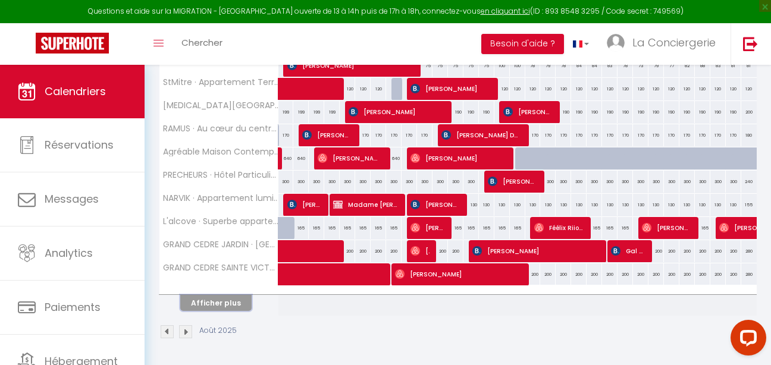
click at [223, 298] on button "Afficher plus" at bounding box center [215, 303] width 71 height 16
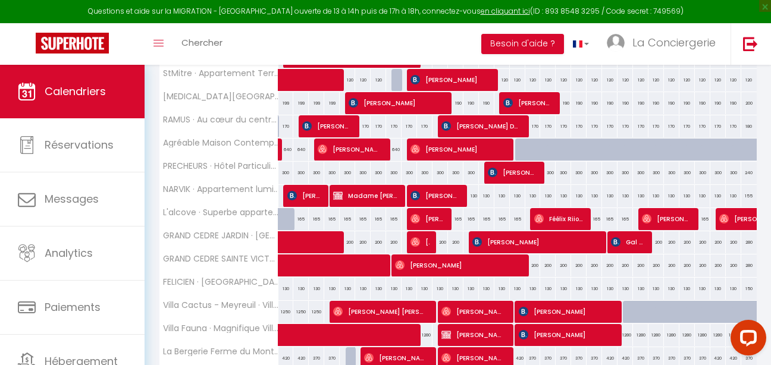
scroll to position [386, 0]
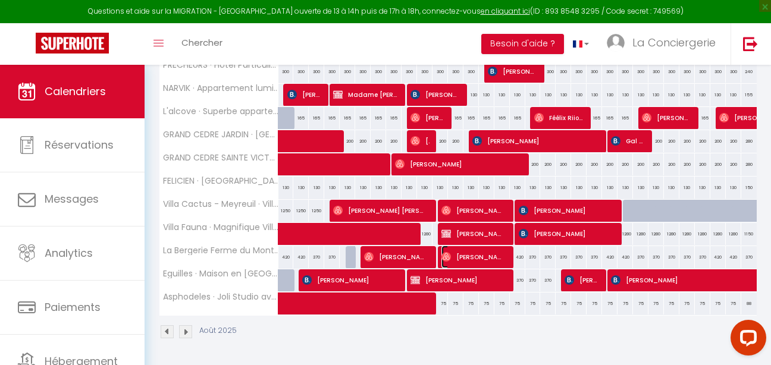
click at [459, 251] on span "[PERSON_NAME]" at bounding box center [474, 257] width 64 height 23
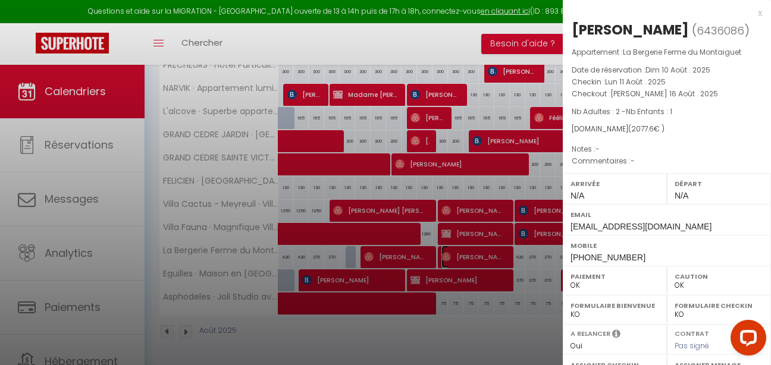
scroll to position [208, 0]
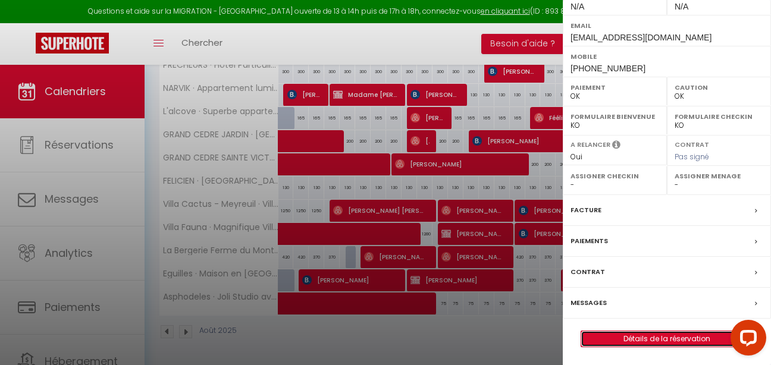
click at [617, 333] on link "Détails de la réservation" at bounding box center [667, 339] width 171 height 15
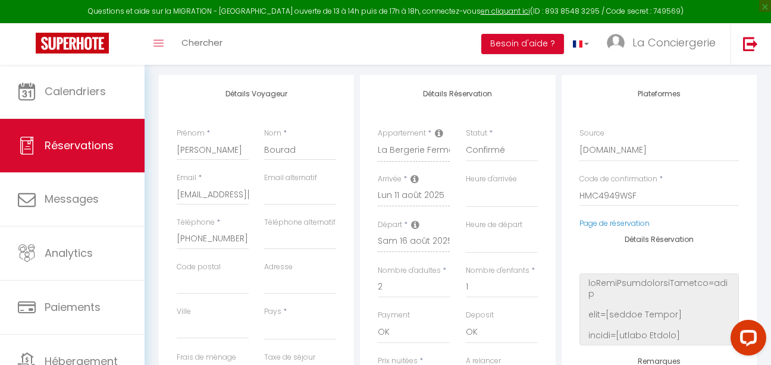
scroll to position [252, 0]
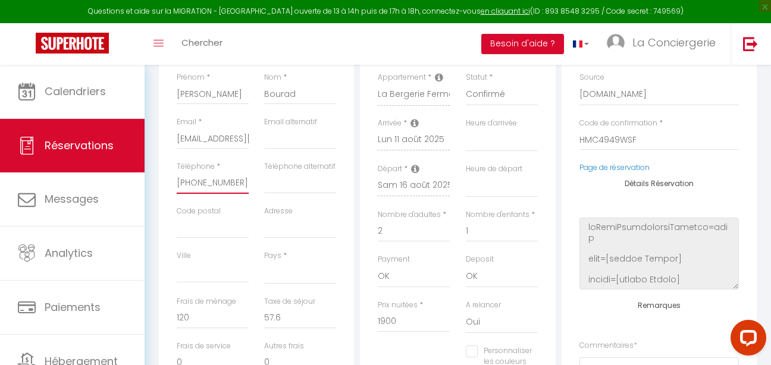
drag, startPoint x: 238, startPoint y: 180, endPoint x: 171, endPoint y: 178, distance: 66.7
click at [171, 178] on div "Téléphone * [PHONE_NUMBER]" at bounding box center [212, 183] width 87 height 45
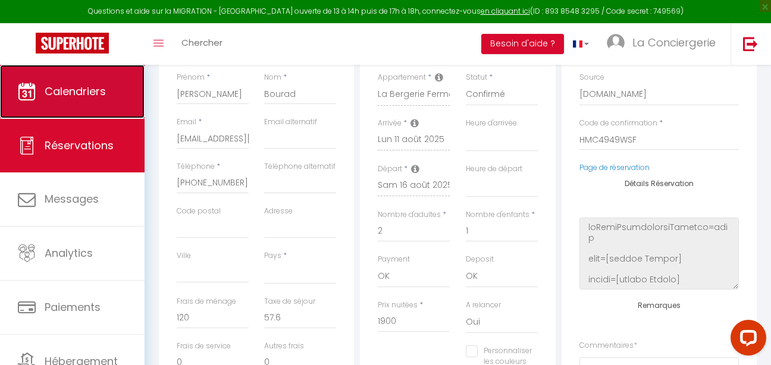
click at [84, 93] on span "Calendriers" at bounding box center [75, 91] width 61 height 15
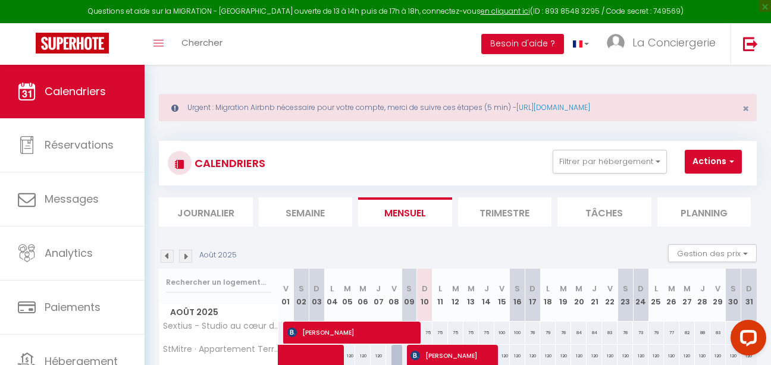
click at [211, 210] on li "Journalier" at bounding box center [206, 212] width 94 height 29
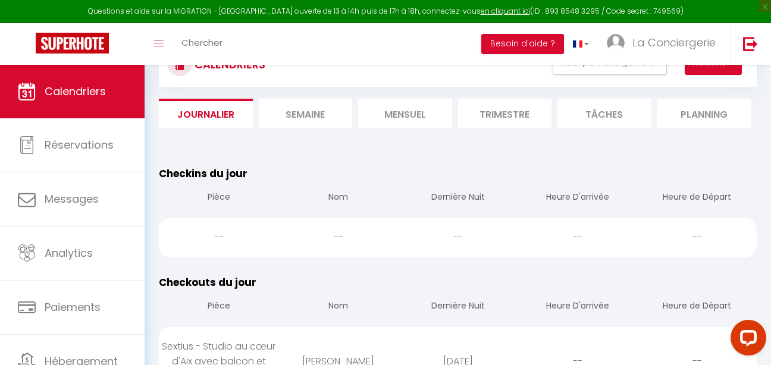
scroll to position [92, 0]
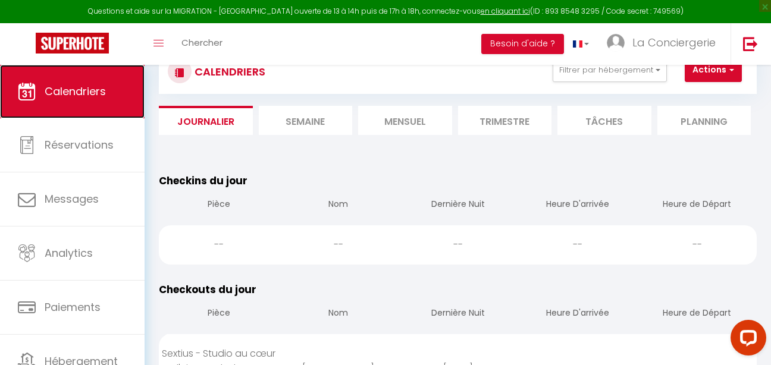
click at [96, 85] on span "Calendriers" at bounding box center [75, 91] width 61 height 15
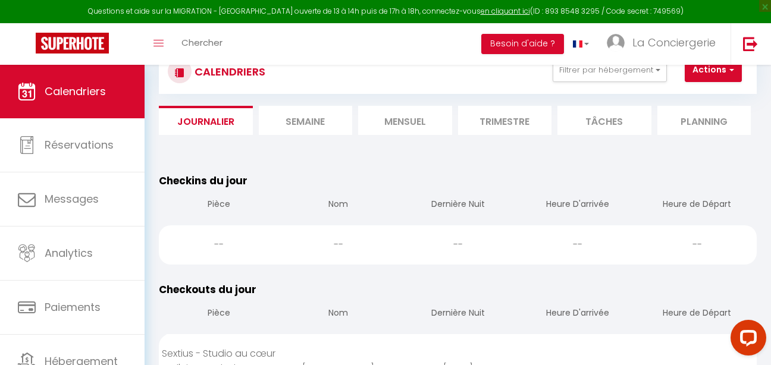
click at [430, 127] on li "Mensuel" at bounding box center [405, 120] width 94 height 29
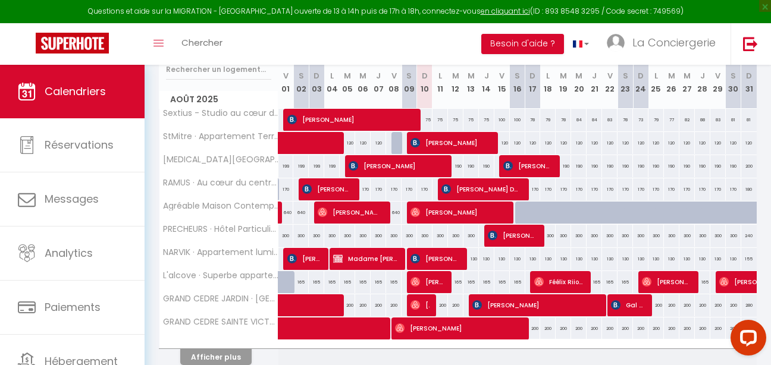
scroll to position [276, 0]
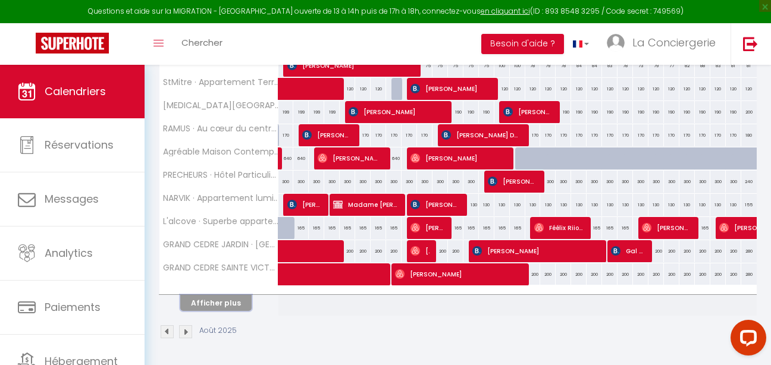
click at [212, 295] on button "Afficher plus" at bounding box center [215, 303] width 71 height 16
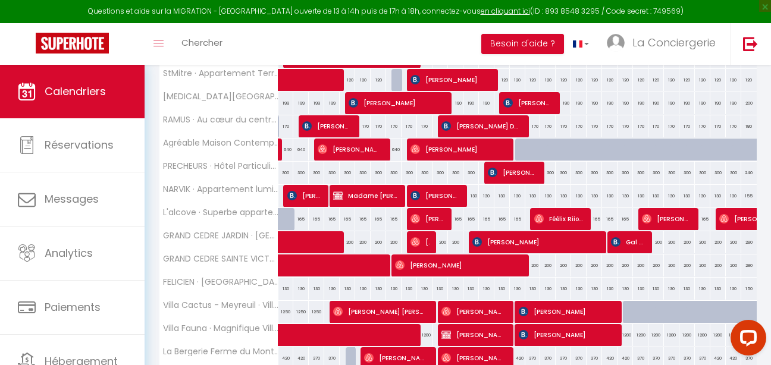
scroll to position [386, 0]
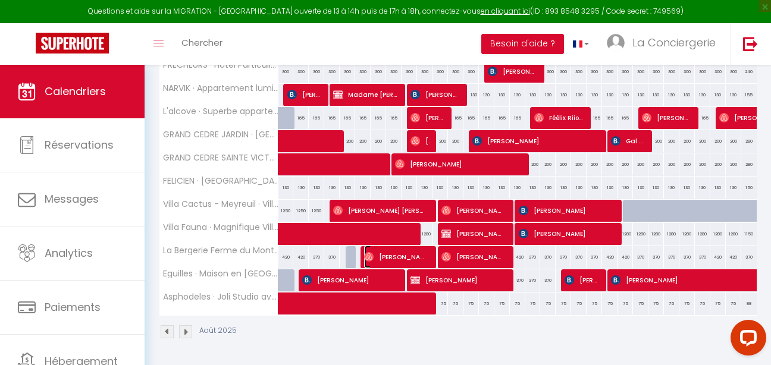
click at [402, 246] on span "[PERSON_NAME]" at bounding box center [396, 257] width 64 height 23
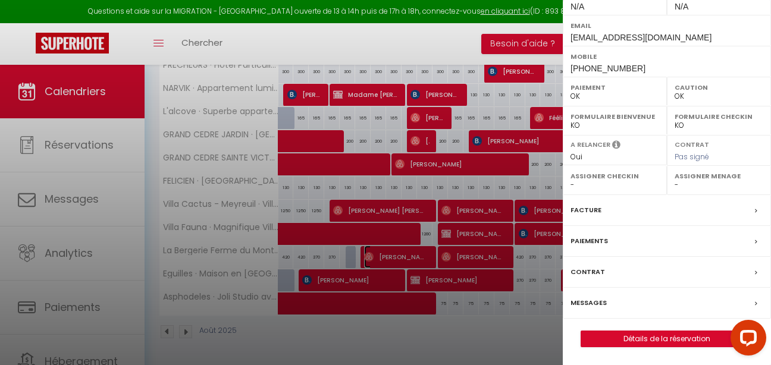
scroll to position [189, 0]
click at [629, 343] on link "Détails de la réservation" at bounding box center [667, 339] width 171 height 15
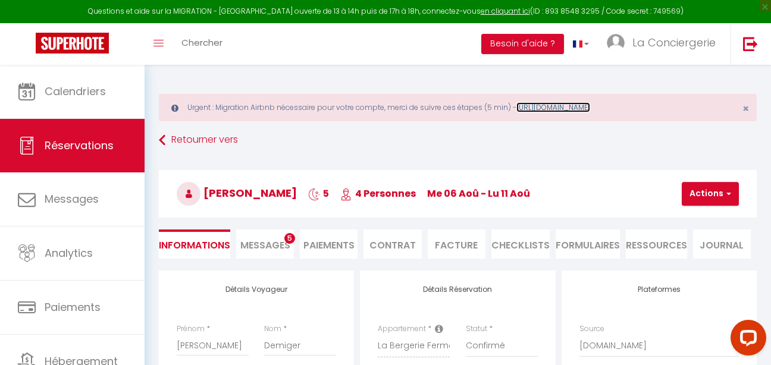
click at [590, 106] on link "[URL][DOMAIN_NAME]" at bounding box center [554, 107] width 74 height 10
click at [567, 110] on link "[URL][DOMAIN_NAME]" at bounding box center [554, 107] width 74 height 10
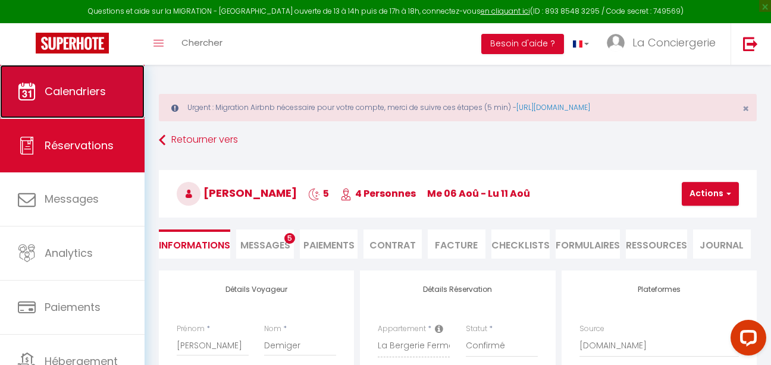
click at [64, 91] on span "Calendriers" at bounding box center [75, 91] width 61 height 15
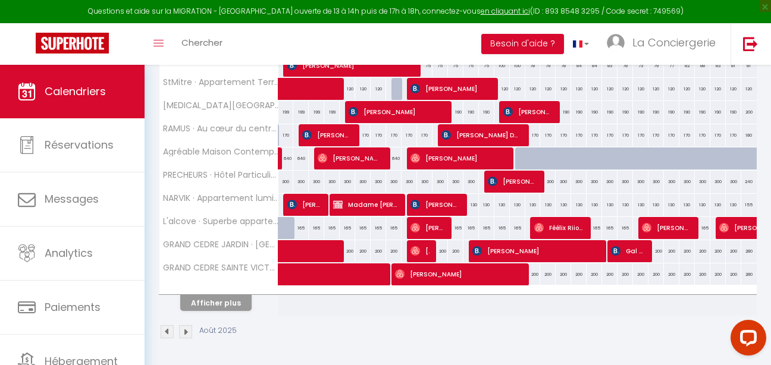
scroll to position [261, 0]
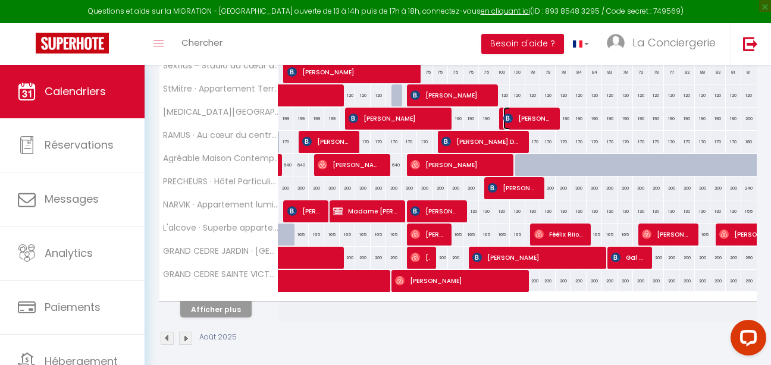
click at [504, 118] on img at bounding box center [509, 119] width 10 height 10
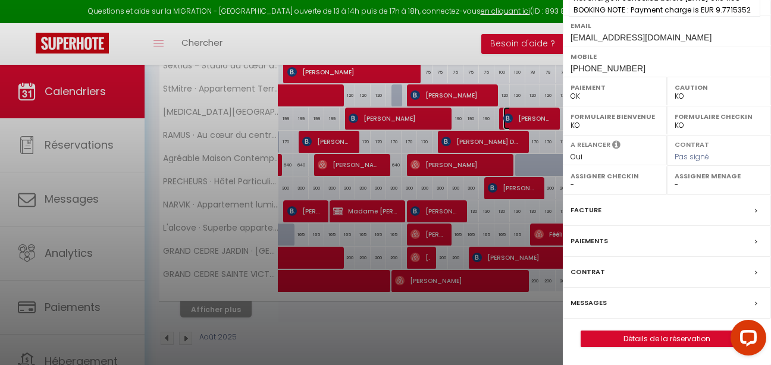
scroll to position [208, 0]
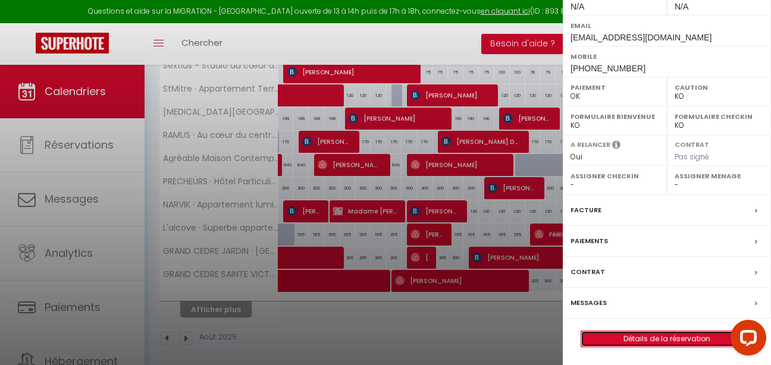
click at [642, 341] on link "Détails de la réservation" at bounding box center [667, 339] width 171 height 15
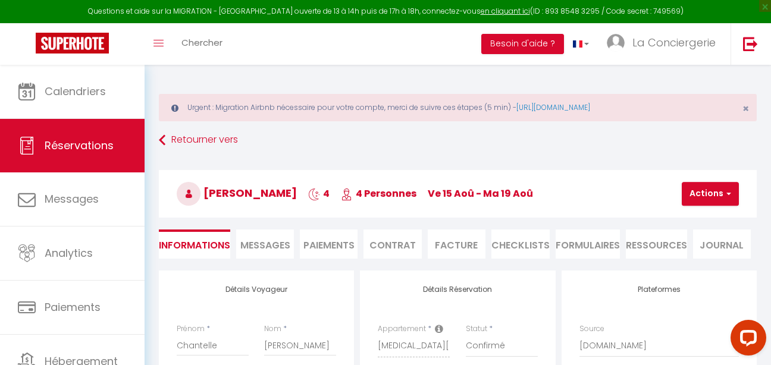
scroll to position [26, 0]
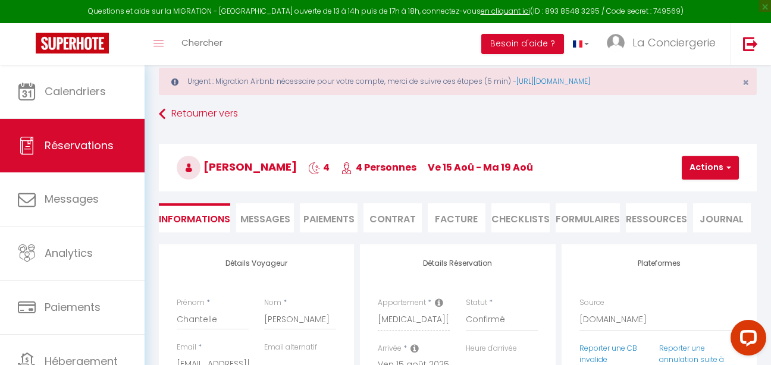
click at [393, 221] on li "Contrat" at bounding box center [393, 218] width 58 height 29
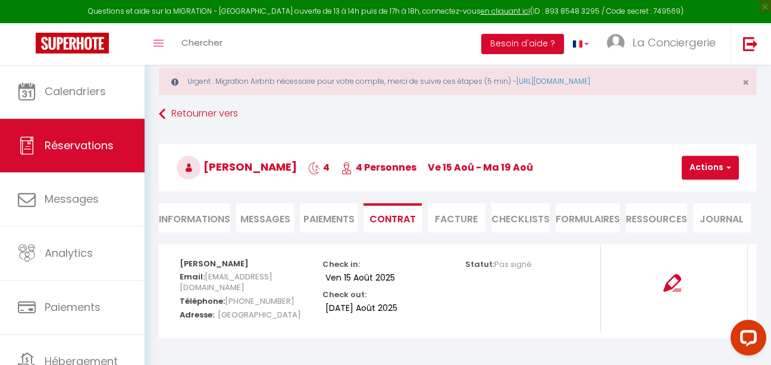
scroll to position [65, 0]
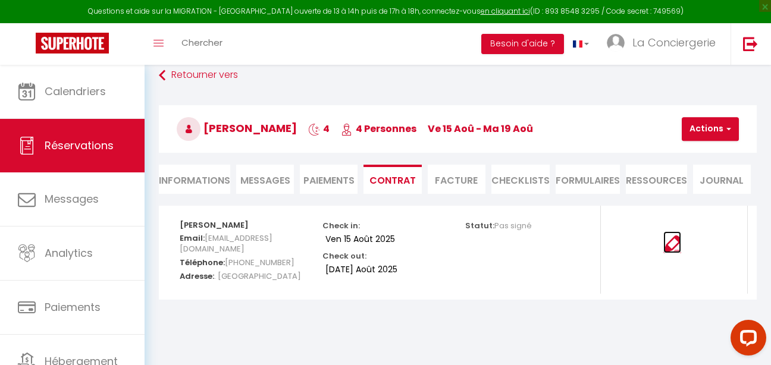
click at [669, 245] on img at bounding box center [673, 245] width 18 height 18
click at [496, 221] on span "Pas signé" at bounding box center [513, 225] width 37 height 11
click at [392, 180] on li "Contrat" at bounding box center [393, 179] width 58 height 29
click at [268, 183] on span "Messages" at bounding box center [265, 181] width 50 height 14
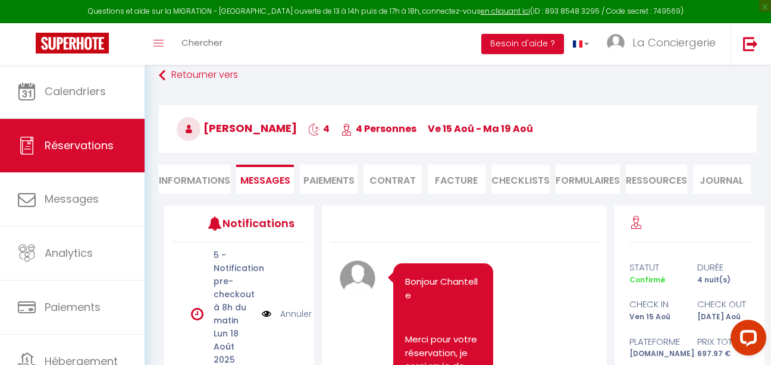
click at [148, 179] on div "Urgent : Migration Airbnb nécessaire pour votre compte, merci de suivre ces éta…" at bounding box center [458, 269] width 627 height 539
click at [168, 179] on li "Informations" at bounding box center [194, 179] width 71 height 29
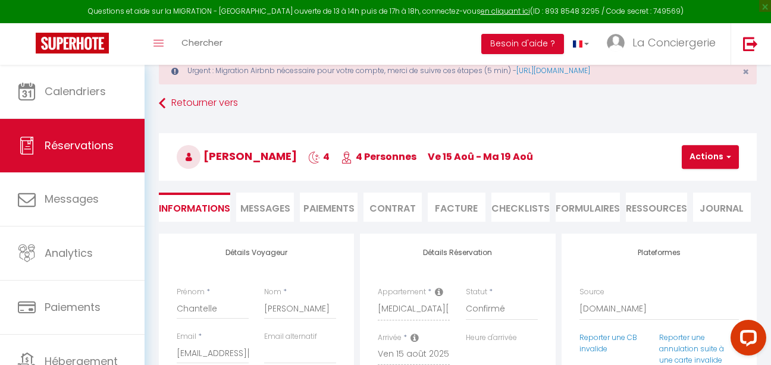
scroll to position [38, 0]
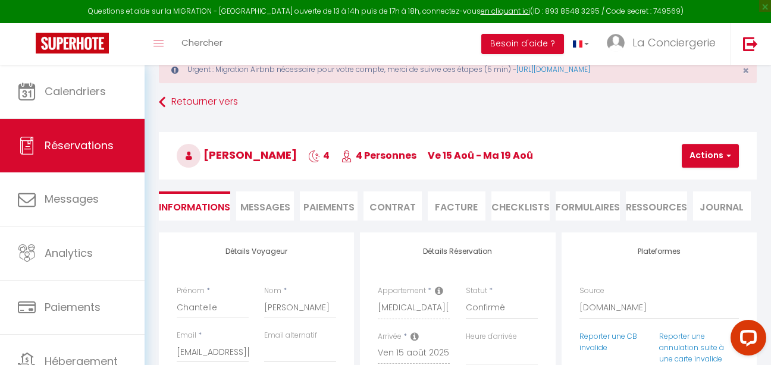
click at [395, 204] on li "Contrat" at bounding box center [393, 206] width 58 height 29
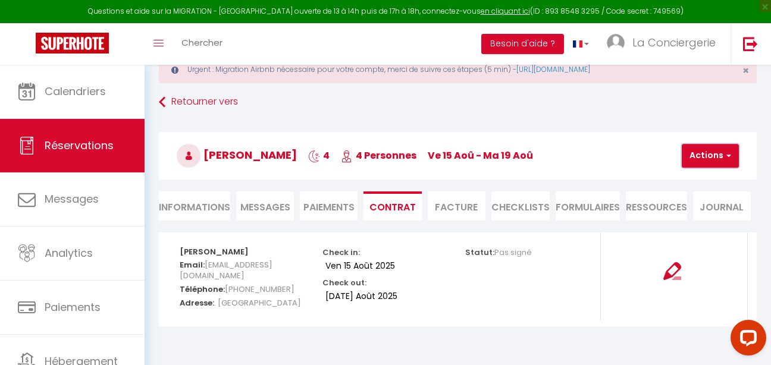
click at [720, 149] on button "Actions" at bounding box center [710, 156] width 57 height 24
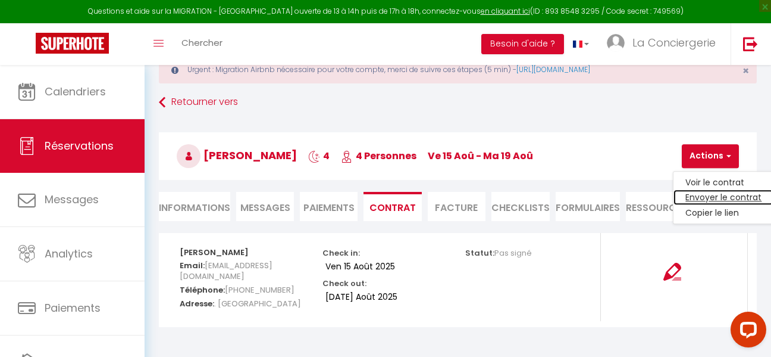
click at [710, 194] on link "Envoyer le contrat" at bounding box center [724, 197] width 100 height 15
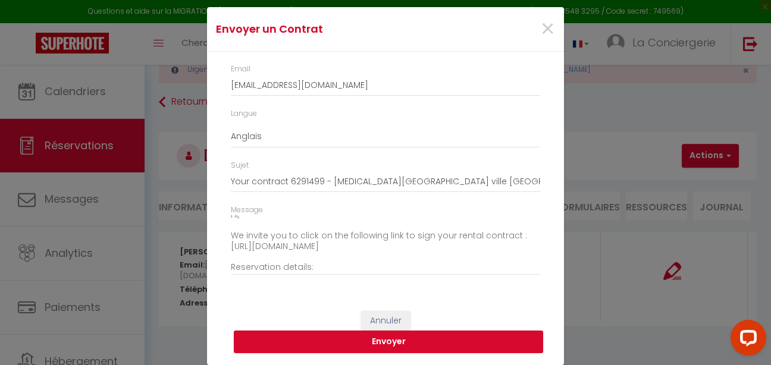
scroll to position [10, 0]
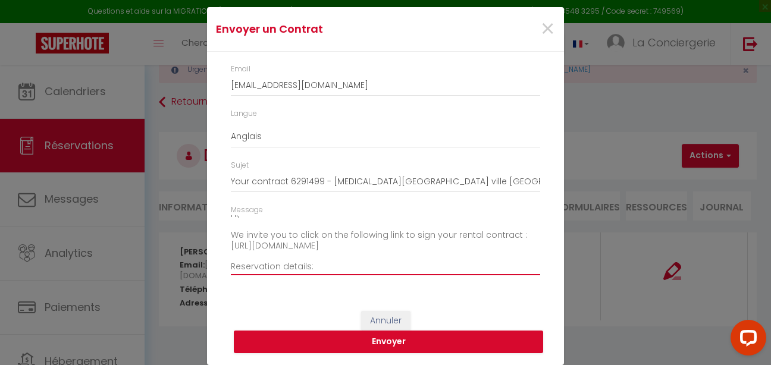
click at [282, 256] on textarea "Hi, We invite you to click on the following link to sign your rental contract :…" at bounding box center [386, 245] width 310 height 60
click at [483, 248] on textarea "Hi, We invite you to click on the following link to sign your rental contract :…" at bounding box center [386, 245] width 310 height 60
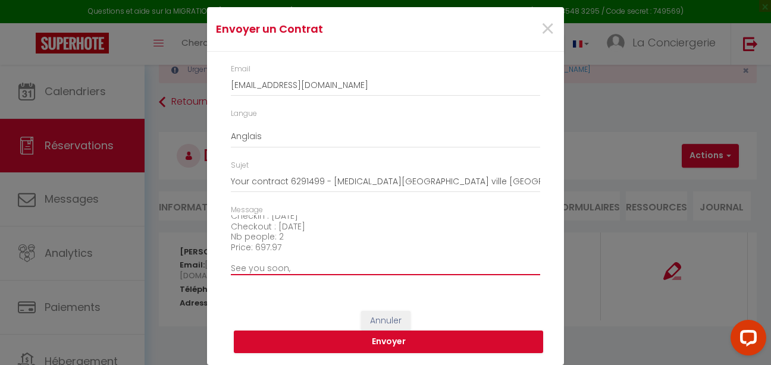
scroll to position [87, 0]
click at [280, 264] on textarea "Hi, We invite you to click on the following link to sign your rental contract :…" at bounding box center [386, 245] width 310 height 60
click at [246, 257] on textarea "Hi, We invite you to click on the following link to sign your rental contract :…" at bounding box center [386, 245] width 310 height 60
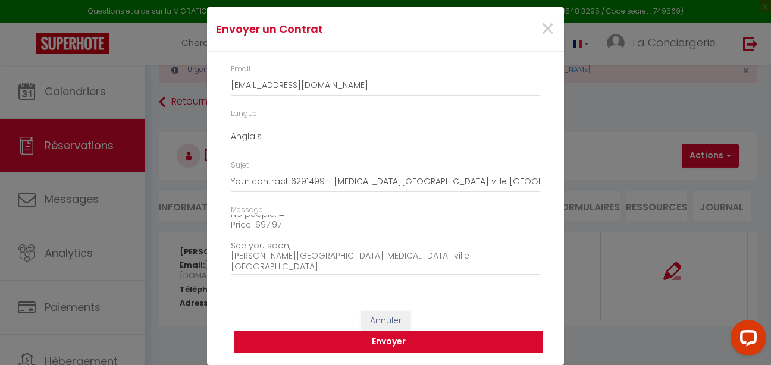
click at [335, 339] on button "Envoyer" at bounding box center [389, 342] width 310 height 23
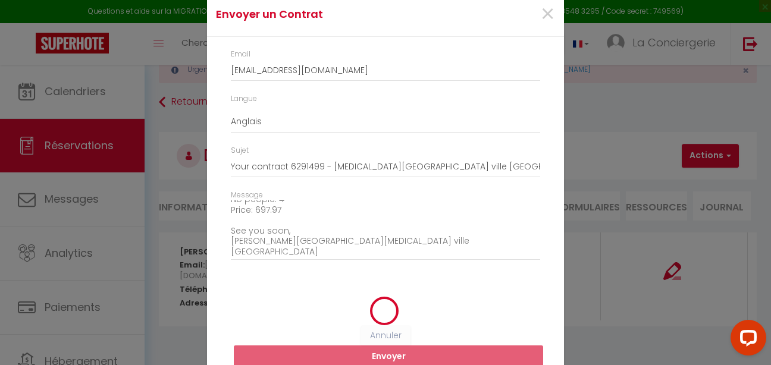
scroll to position [23, 0]
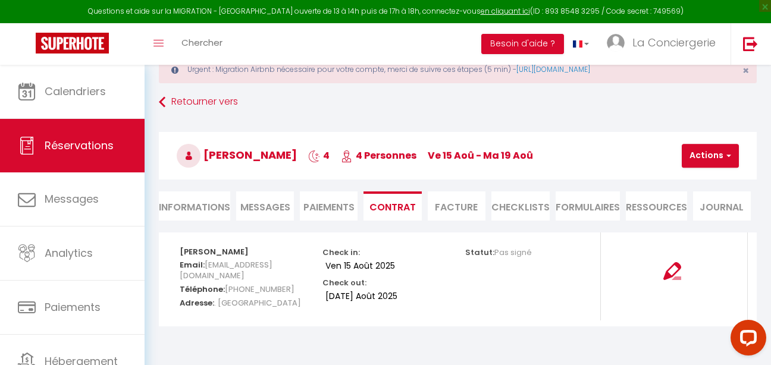
click at [271, 207] on span "Messages" at bounding box center [265, 208] width 50 height 14
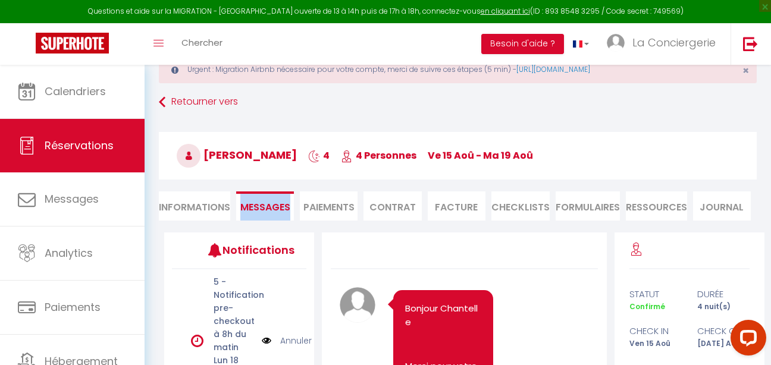
click at [271, 207] on span "Messages" at bounding box center [265, 208] width 50 height 14
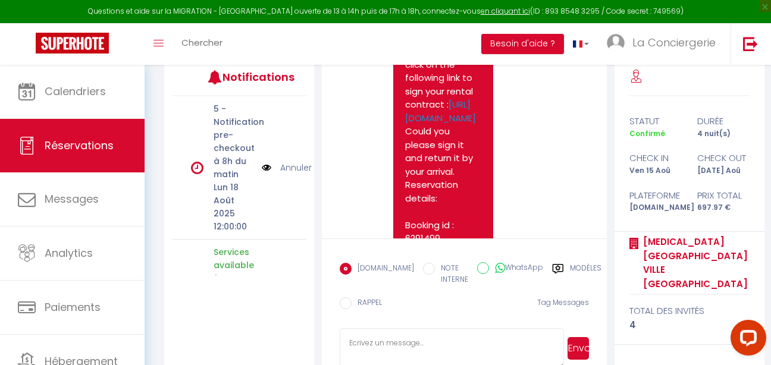
scroll to position [1491, 0]
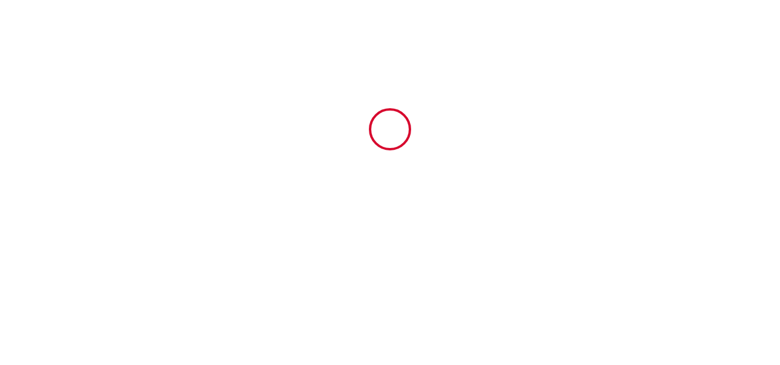
type input "5870037"
type input "Agréable Maison Contemporaine"
type input "230 Chemin de l'Olympe"
type input "13290"
type input "[GEOGRAPHIC_DATA]"
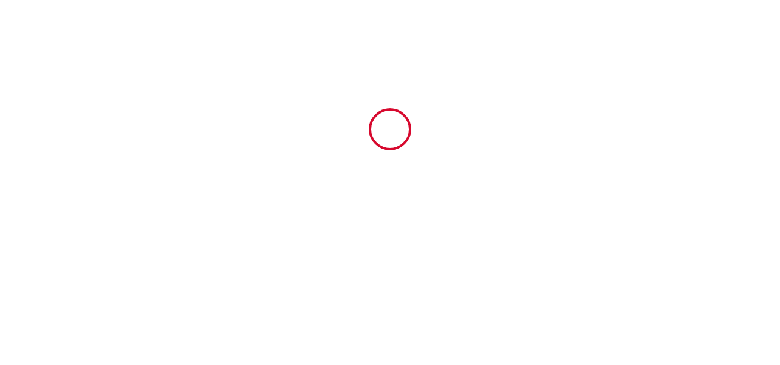
type input "[GEOGRAPHIC_DATA]"
type input "09 Sat August 2025"
type input "16 Sat August 2025"
type input "4"
type input "3"
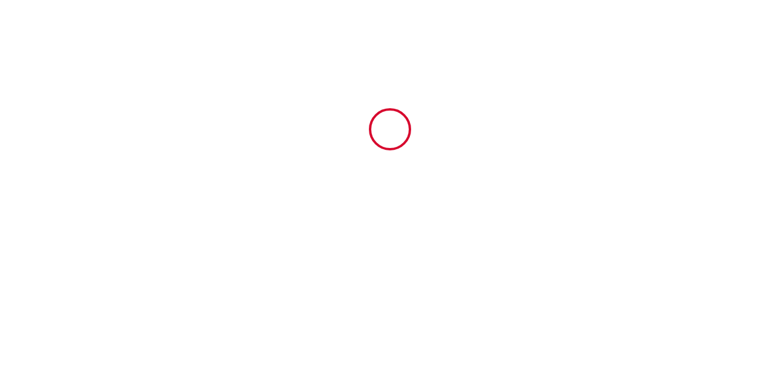
type input "2833.66"
type input "Carole"
type input "Sableau"
type input "230 Chemin de l'olympe"
type input "Les Milles"
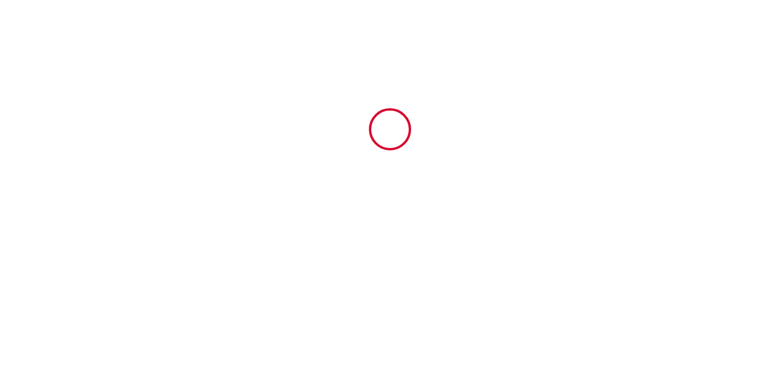
type input "[GEOGRAPHIC_DATA]"
type input "[EMAIL_ADDRESS][DOMAIN_NAME]"
type input "Carine"
type input "[PERSON_NAME]"
type input "[EMAIL_ADDRESS][DOMAIN_NAME]"
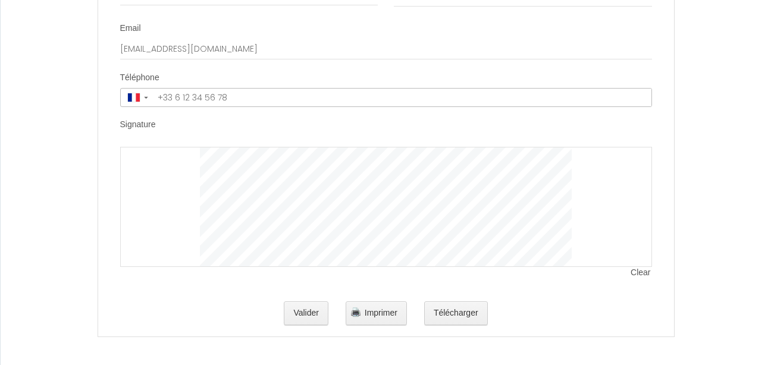
scroll to position [2462, 0]
click at [317, 311] on button "Valider" at bounding box center [306, 313] width 45 height 24
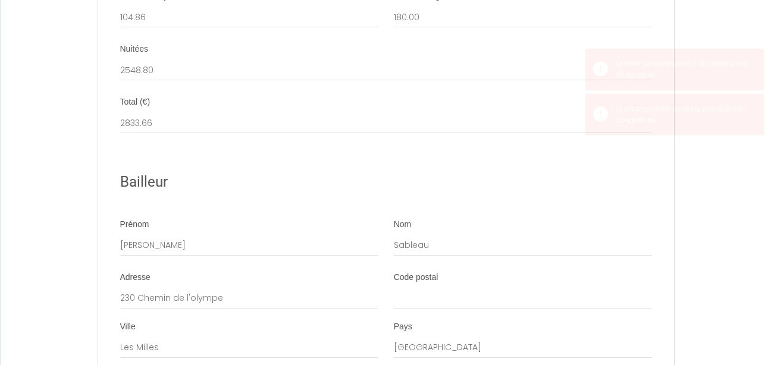
scroll to position [1806, 0]
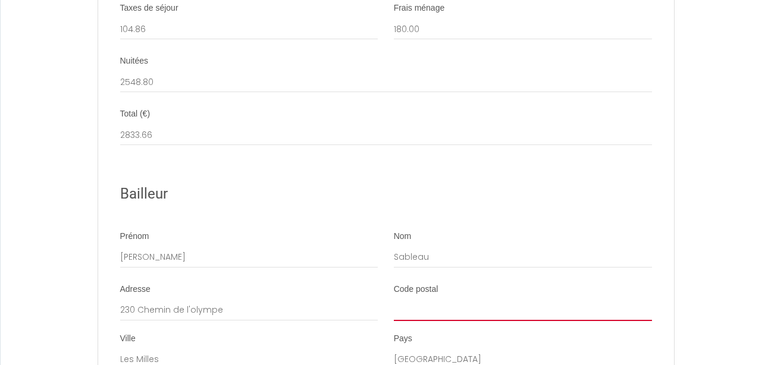
click at [408, 321] on input "Code postal" at bounding box center [523, 310] width 258 height 21
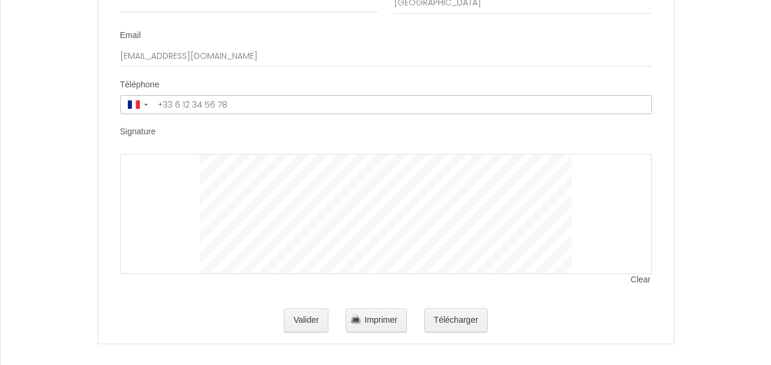
scroll to position [2462, 0]
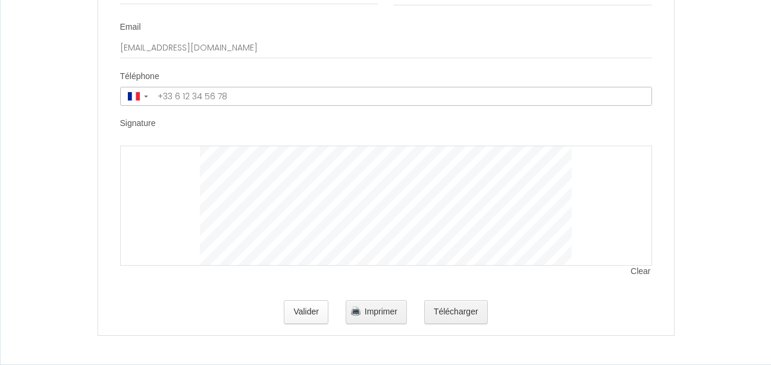
type input "13100"
click at [317, 310] on button "Valider" at bounding box center [306, 313] width 45 height 24
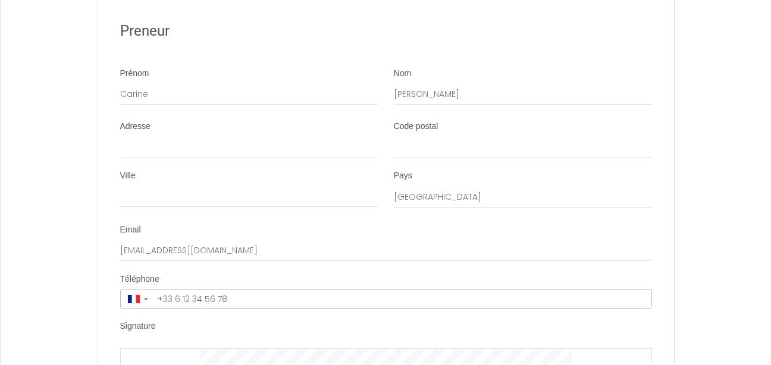
scroll to position [2247, 0]
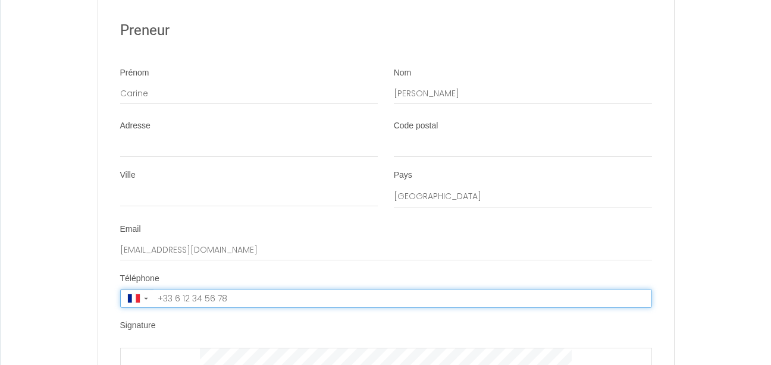
click at [221, 308] on input "tel" at bounding box center [403, 299] width 498 height 18
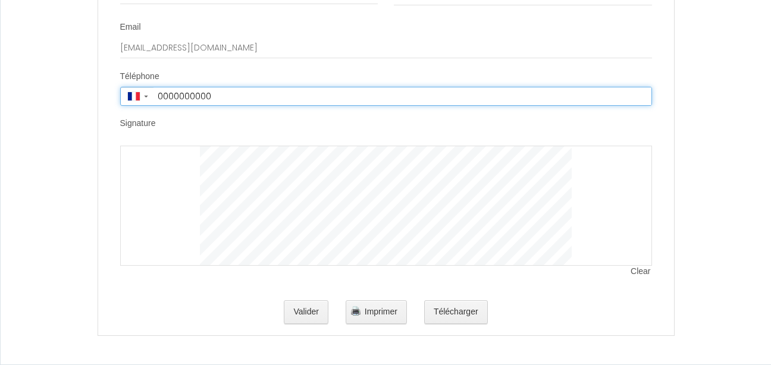
scroll to position [2462, 0]
type input "0000000000"
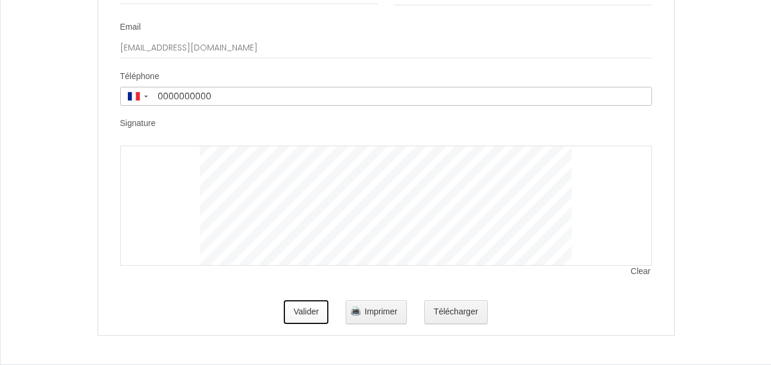
click at [306, 309] on button "Valider" at bounding box center [306, 313] width 45 height 24
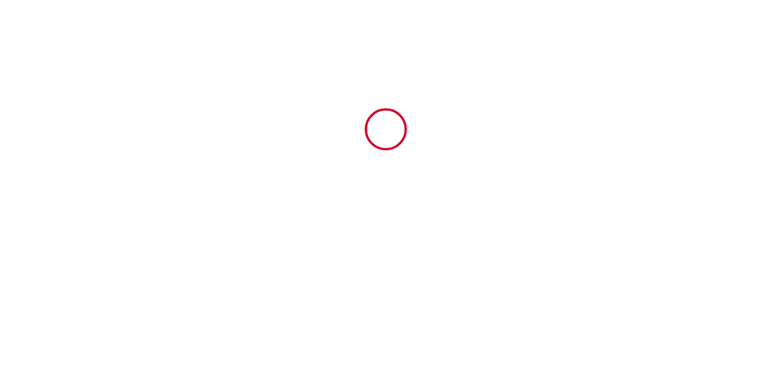
type input "180"
type input "2548.8"
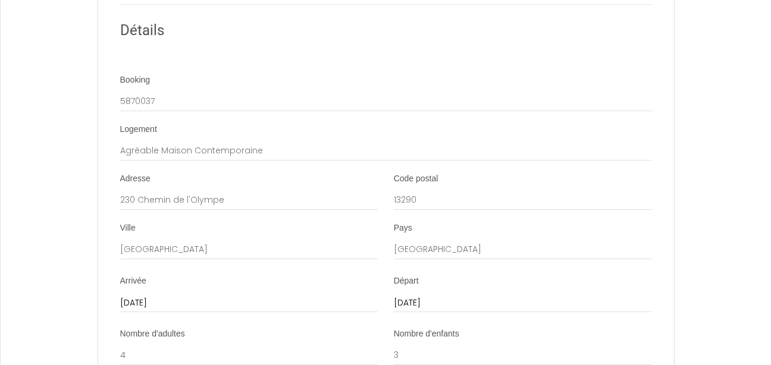
scroll to position [1075, 0]
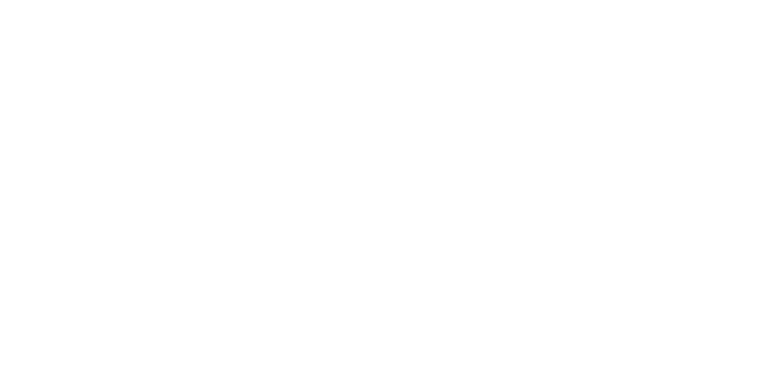
select select "US"
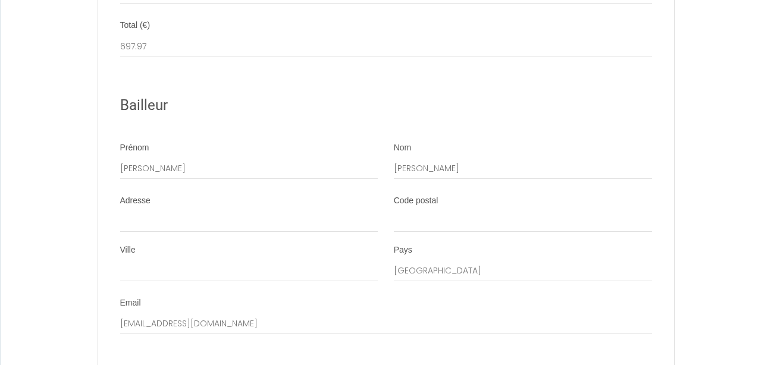
scroll to position [1972, 0]
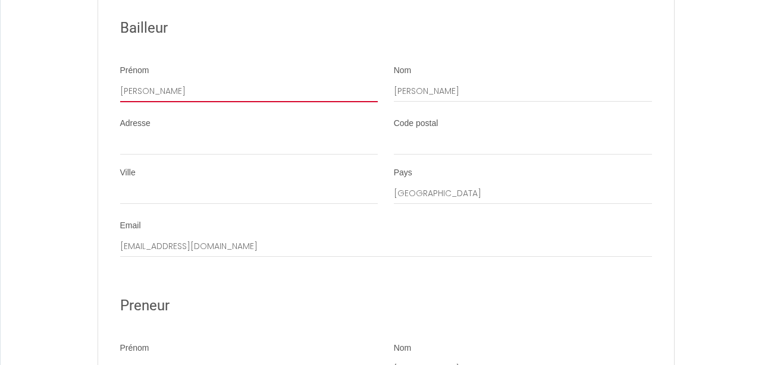
click at [239, 102] on input "Louis Michel" at bounding box center [249, 91] width 258 height 21
type input "Florence"
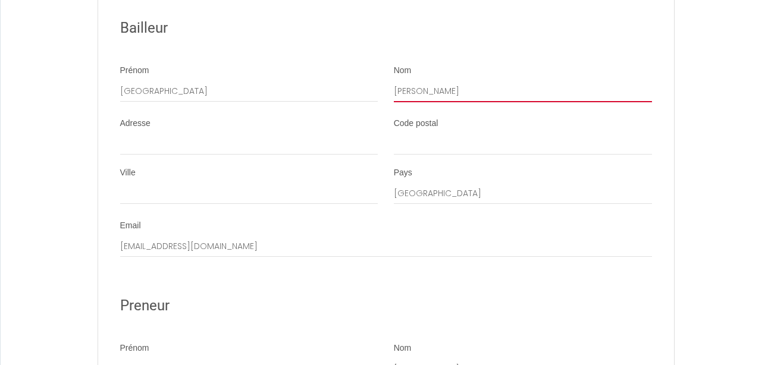
type input "Bresch"
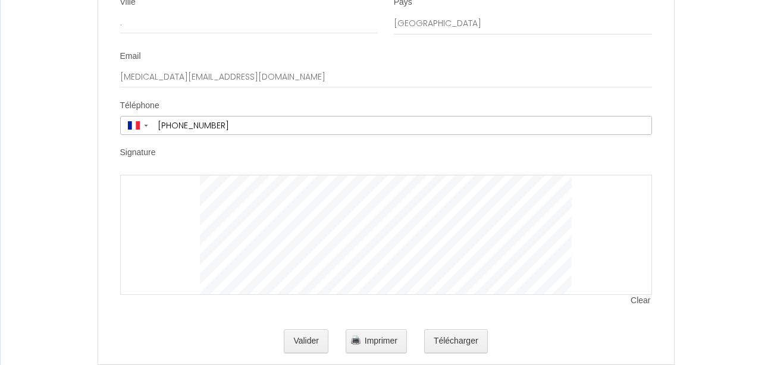
scroll to position [2424, 0]
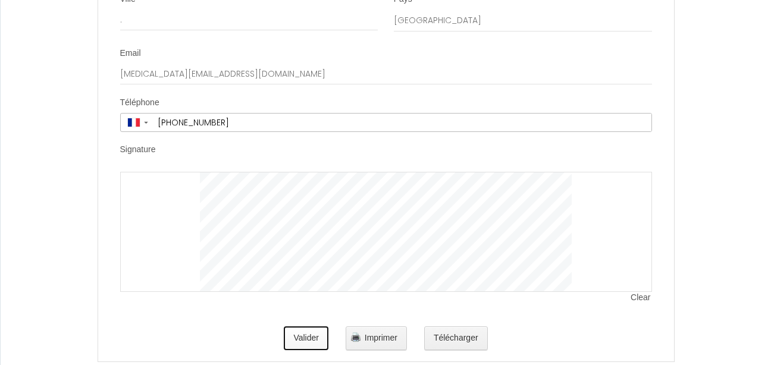
click at [310, 348] on button "Valider" at bounding box center [306, 339] width 45 height 24
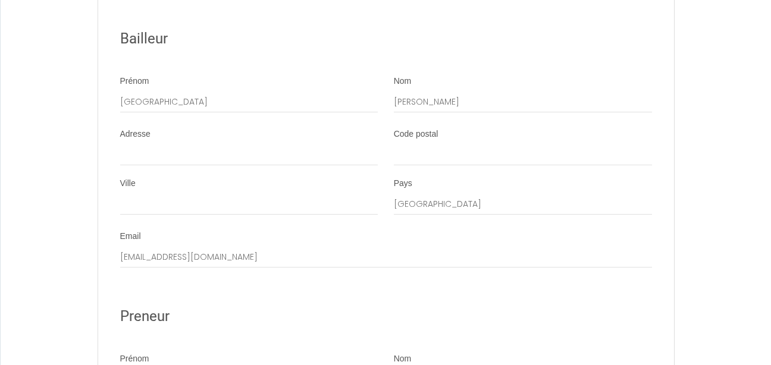
scroll to position [1962, 0]
click at [405, 165] on input "Code postal" at bounding box center [523, 154] width 258 height 21
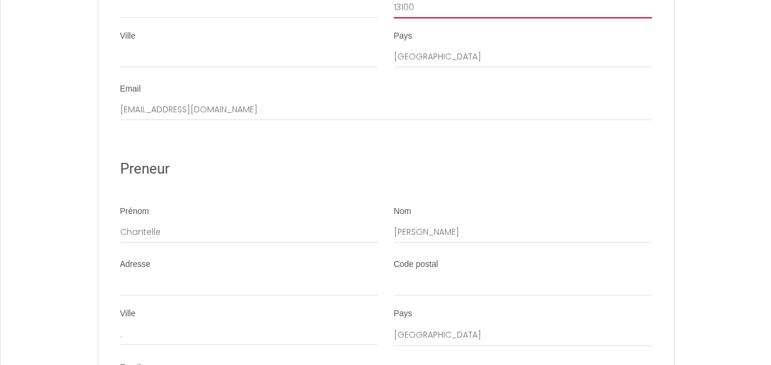
scroll to position [2172, 0]
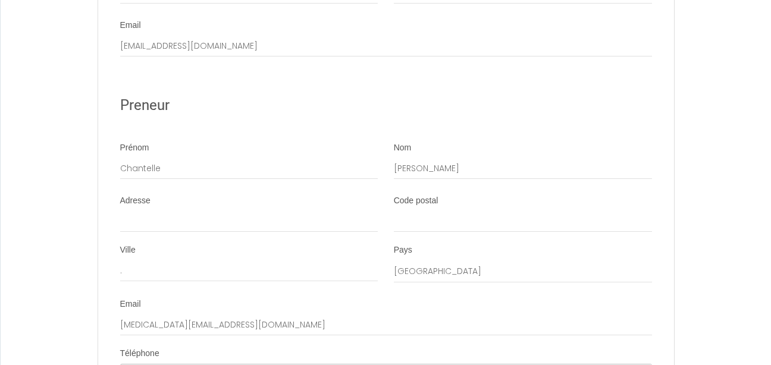
type input "13100"
click at [404, 233] on input "Code postal" at bounding box center [523, 221] width 258 height 21
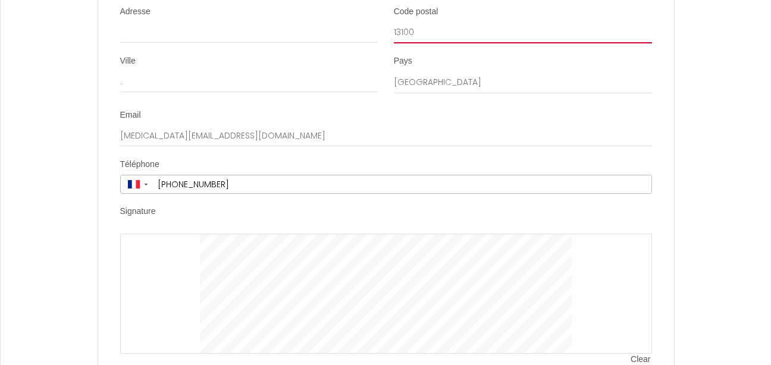
scroll to position [2462, 0]
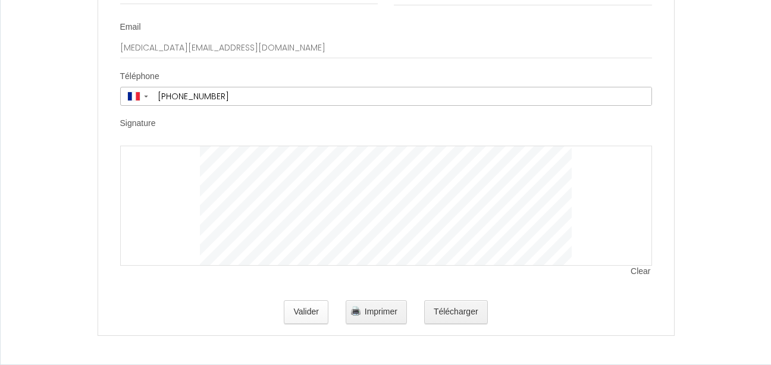
type input "13100"
click at [299, 309] on button "Valider" at bounding box center [306, 313] width 45 height 24
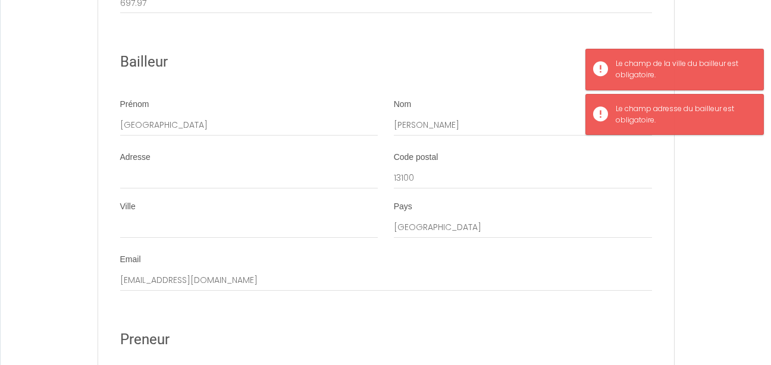
scroll to position [1937, 0]
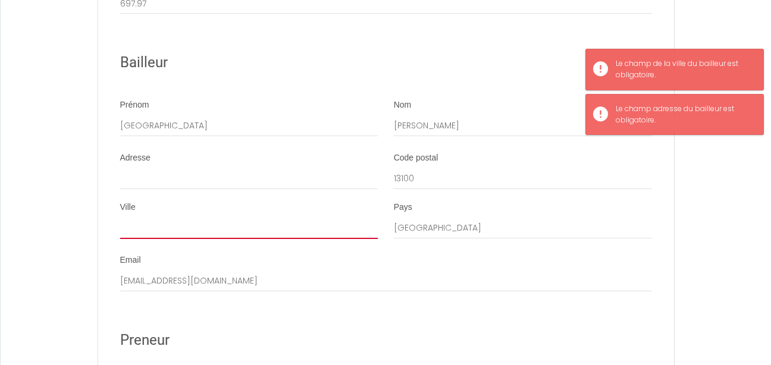
click at [198, 237] on input "Ville" at bounding box center [249, 228] width 258 height 21
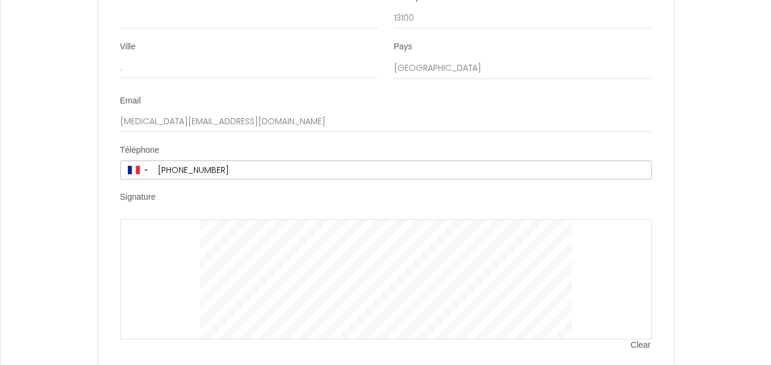
scroll to position [2462, 0]
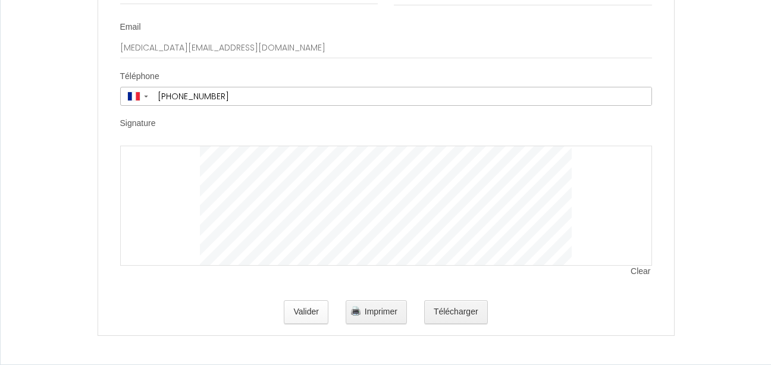
type input "Aix en provence"
click at [316, 314] on button "Valider" at bounding box center [306, 313] width 45 height 24
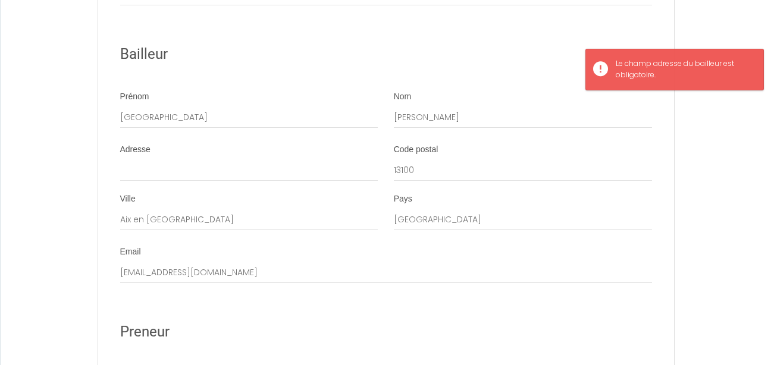
scroll to position [1895, 0]
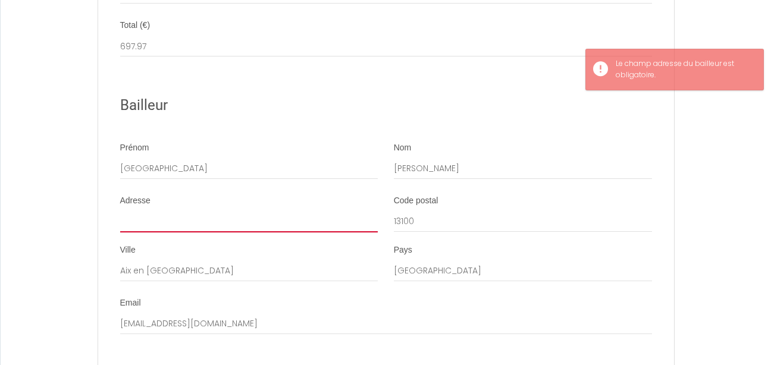
click at [204, 233] on input "Adresse" at bounding box center [249, 221] width 258 height 21
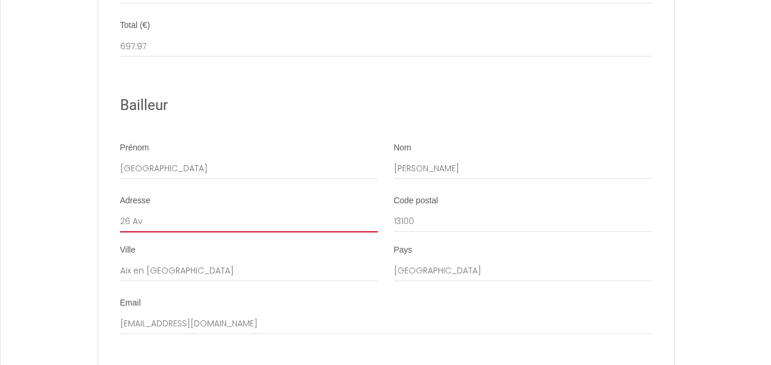
type input "26 avenue henri malacrida, bat B n192"
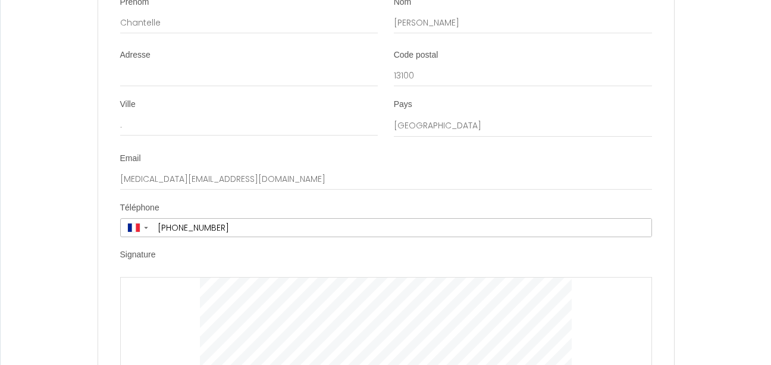
scroll to position [2462, 0]
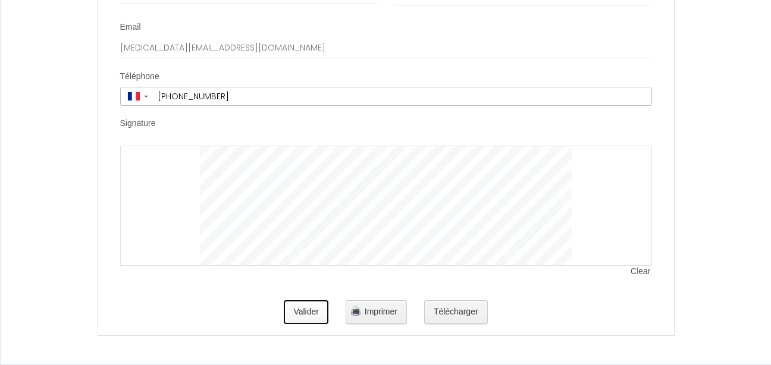
click at [305, 312] on button "Valider" at bounding box center [306, 313] width 45 height 24
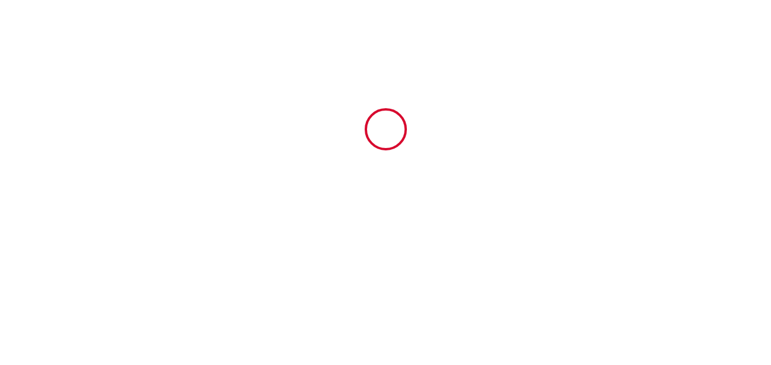
scroll to position [0, 0]
type input "50"
